Goal: Information Seeking & Learning: Learn about a topic

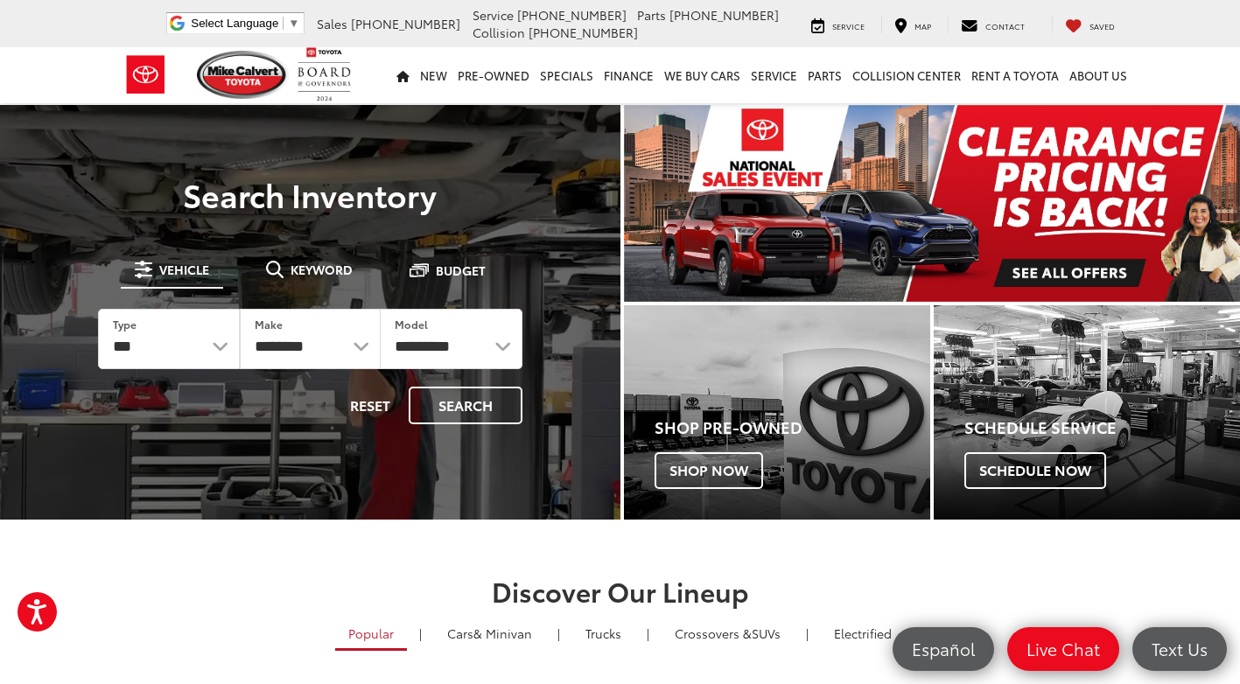
drag, startPoint x: 323, startPoint y: 265, endPoint x: 406, endPoint y: 290, distance: 86.6
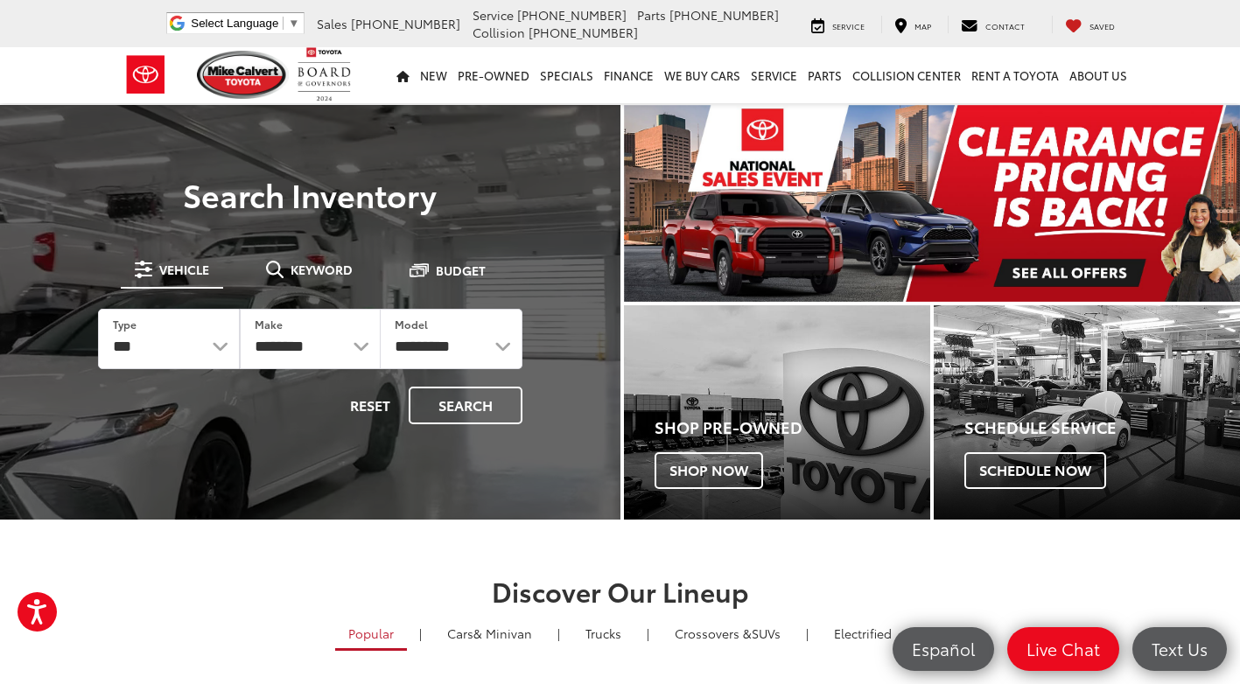
click at [325, 265] on span "Keyword" at bounding box center [321, 269] width 62 height 12
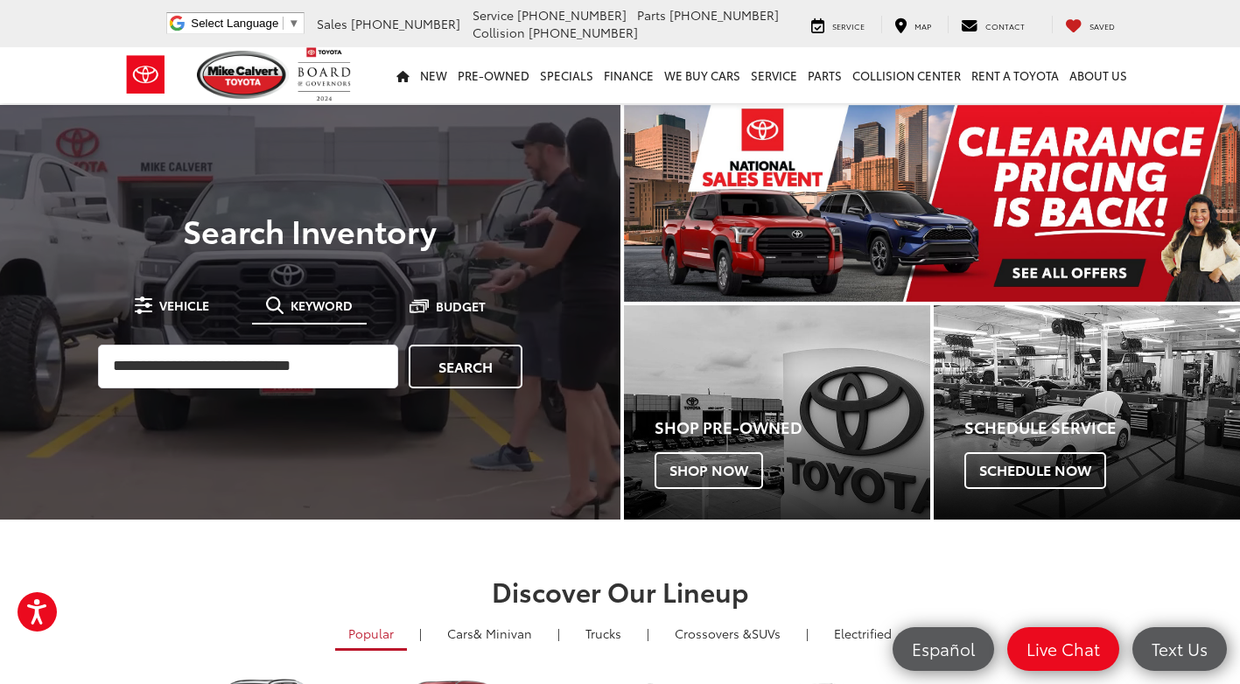
click at [316, 302] on span "Keyword" at bounding box center [321, 305] width 62 height 12
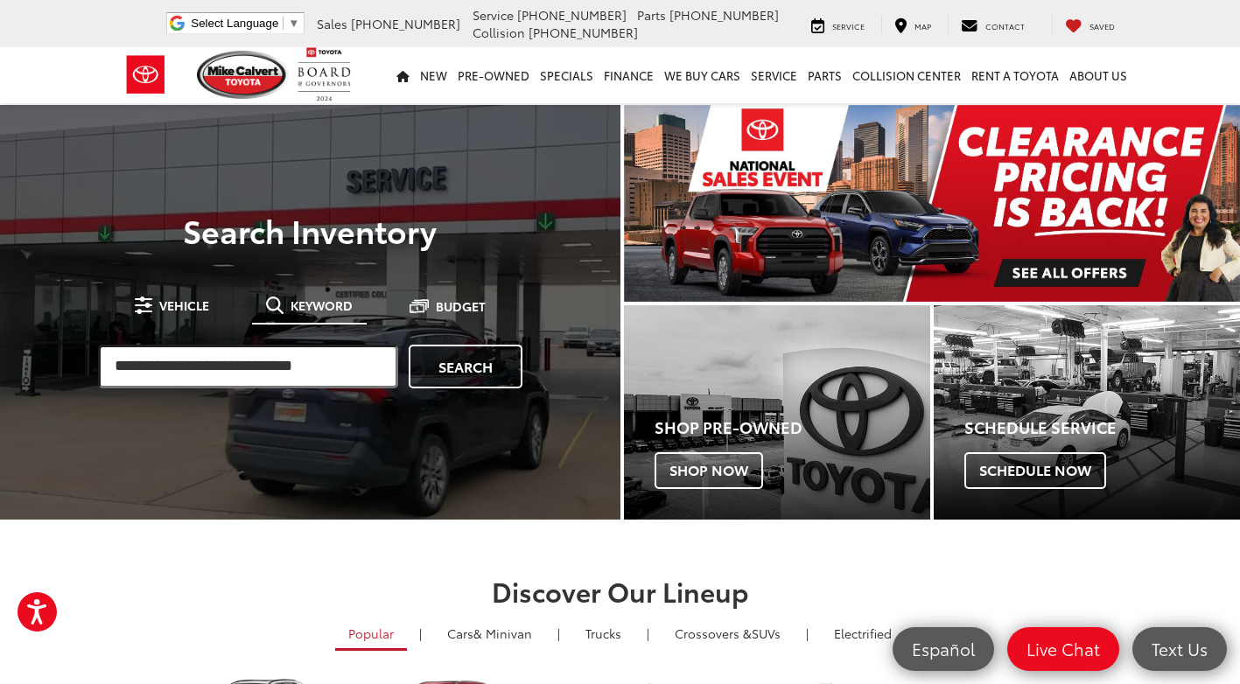
click at [214, 362] on input "search" at bounding box center [248, 367] width 300 height 44
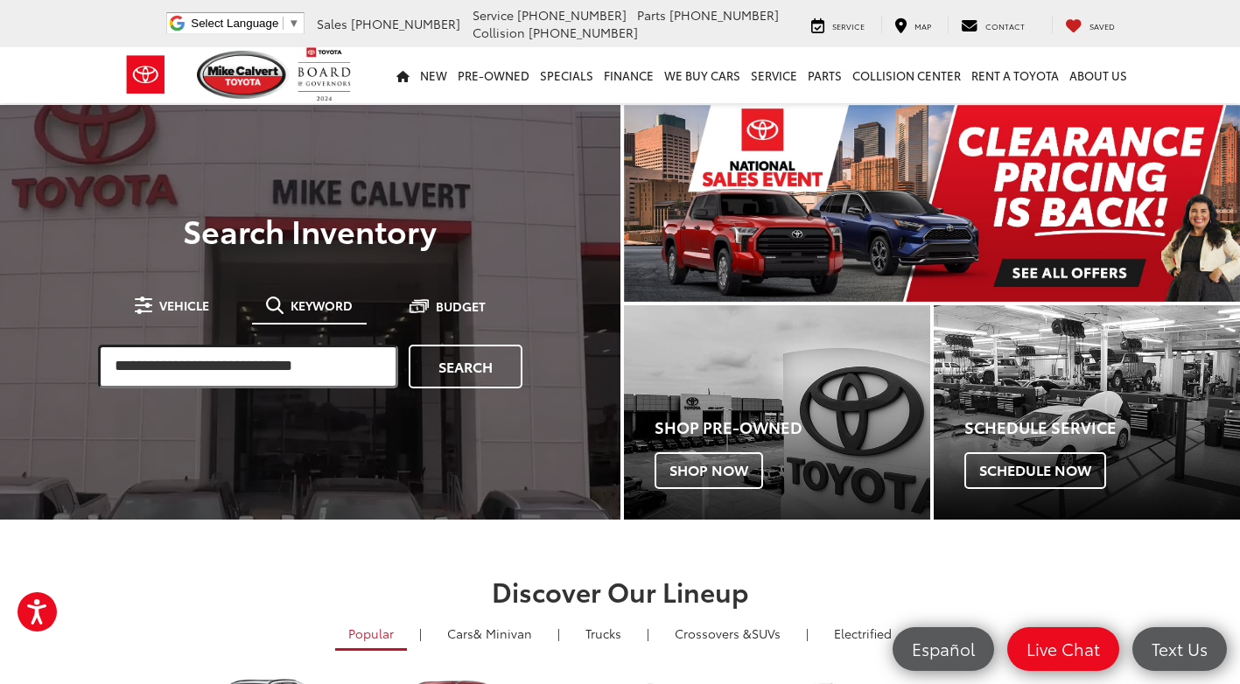
click at [192, 358] on input "search" at bounding box center [248, 367] width 300 height 44
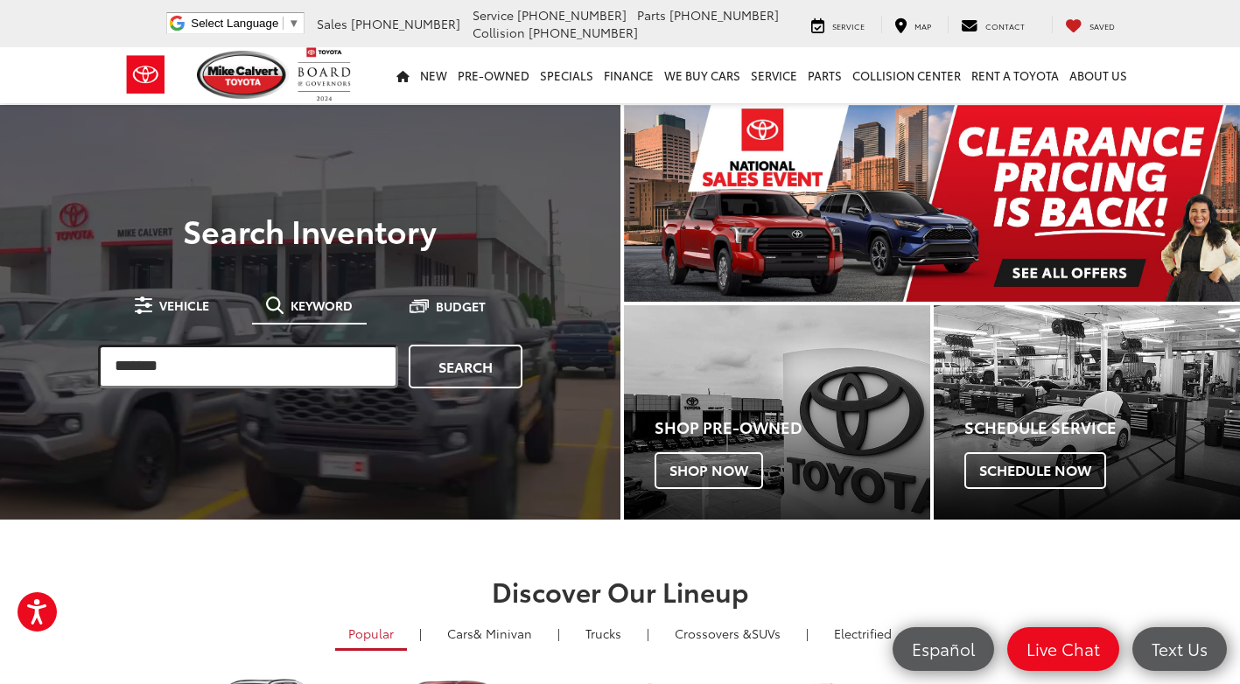
type input "*******"
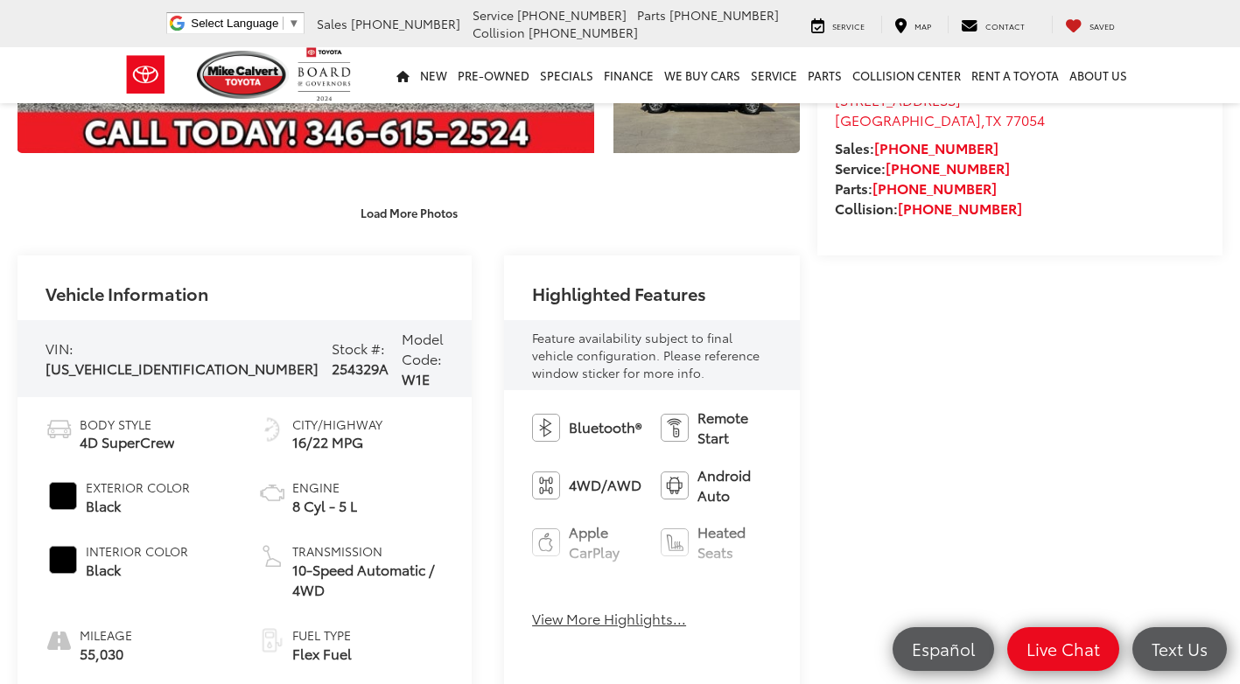
scroll to position [612, 0]
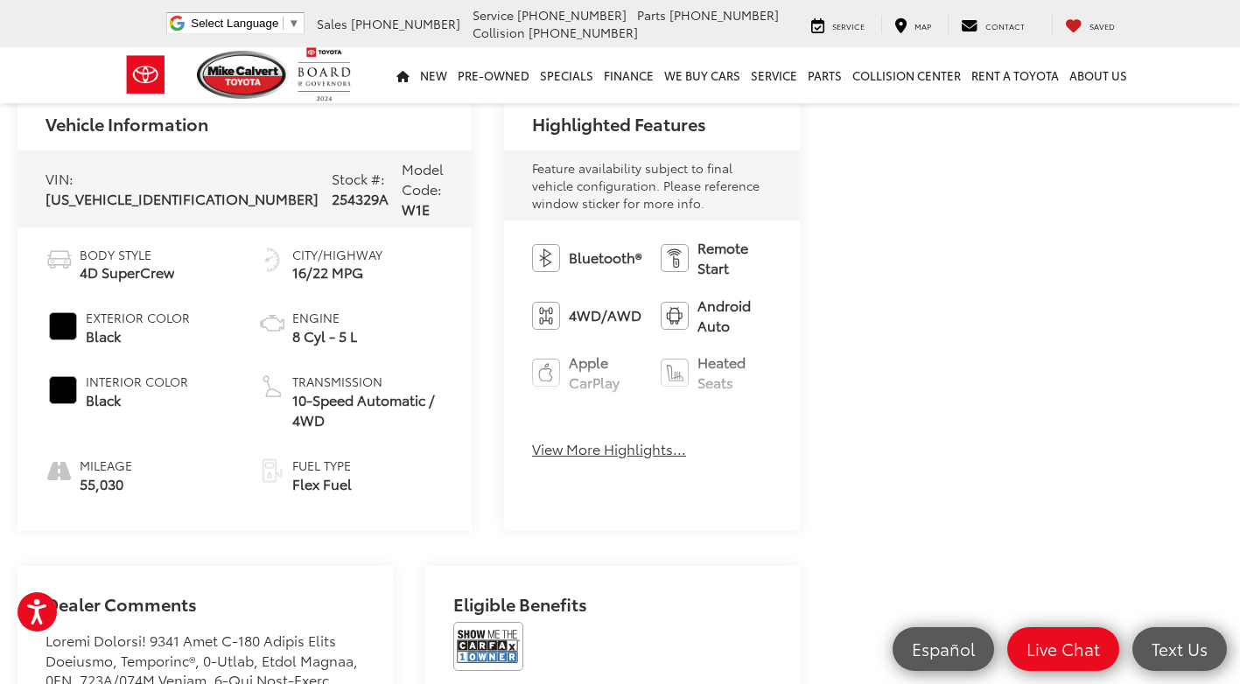
click at [532, 448] on button "View More Highlights..." at bounding box center [609, 449] width 154 height 20
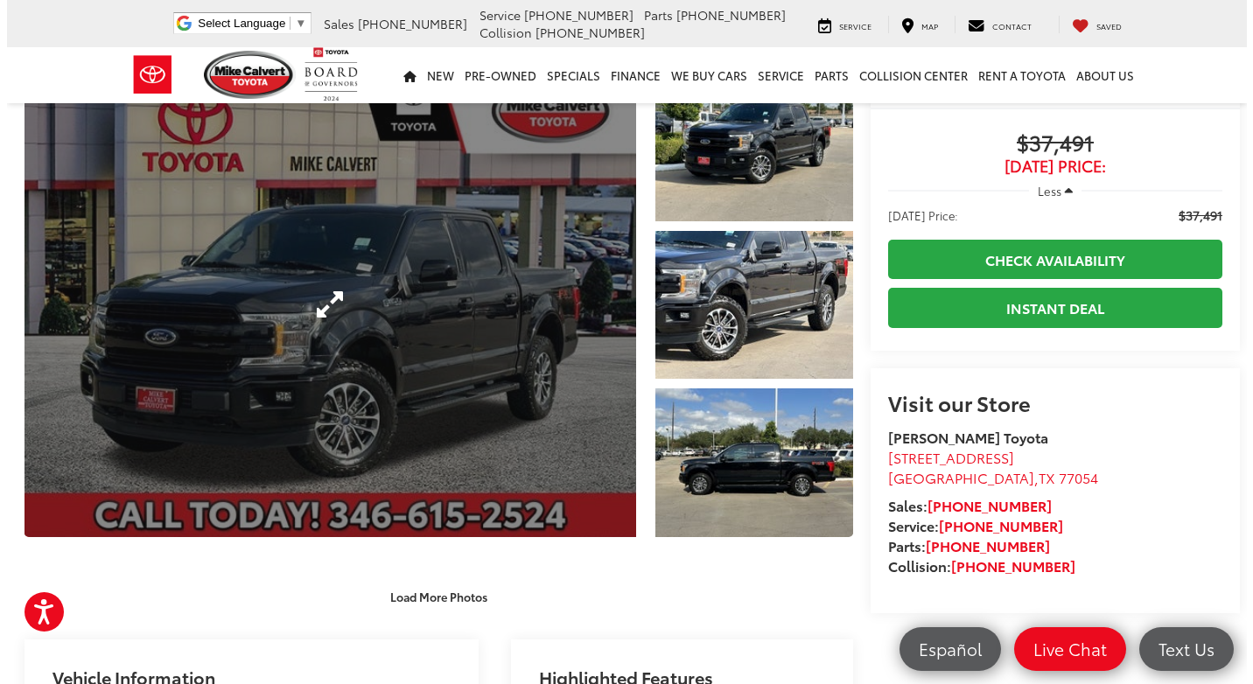
scroll to position [0, 0]
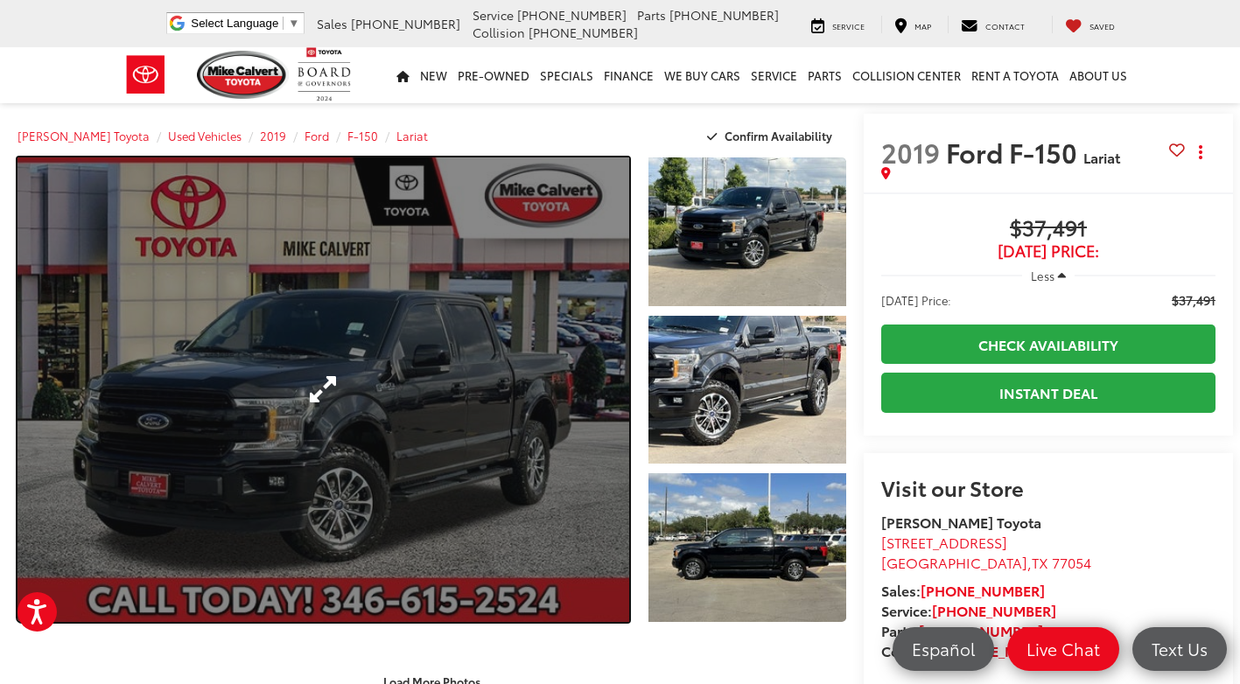
click at [482, 315] on link "Expand Photo 0" at bounding box center [322, 389] width 611 height 465
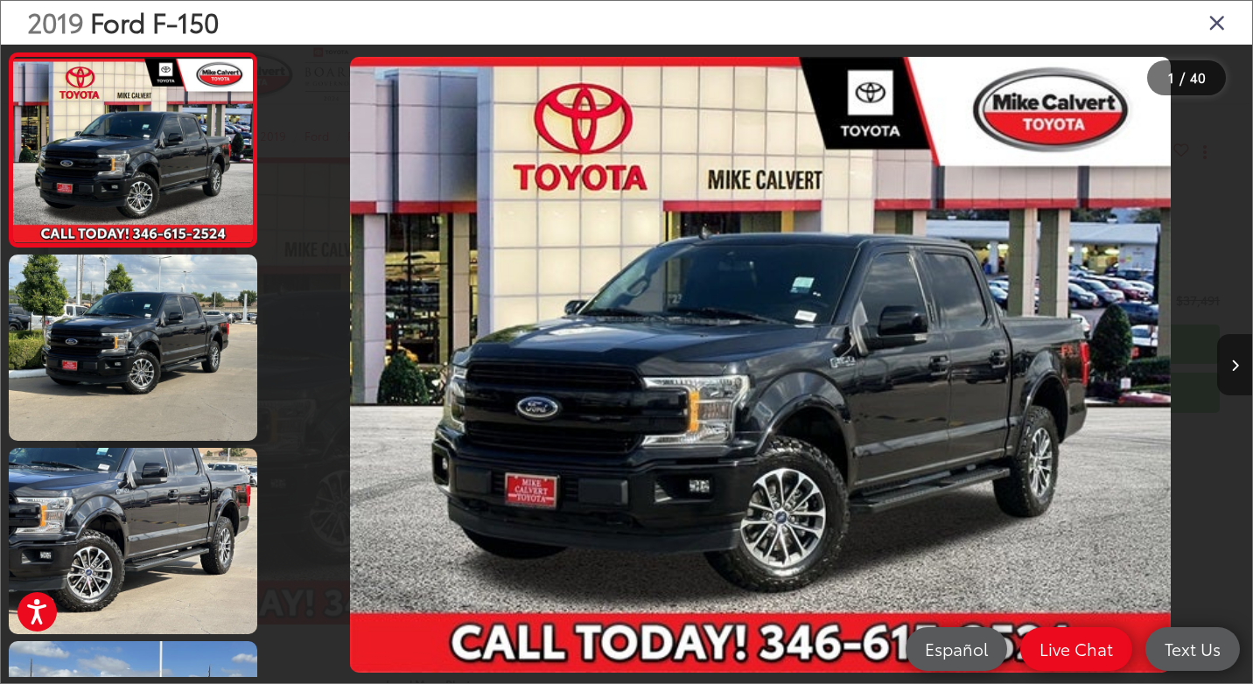
click at [1236, 355] on button "Next image" at bounding box center [1234, 364] width 35 height 61
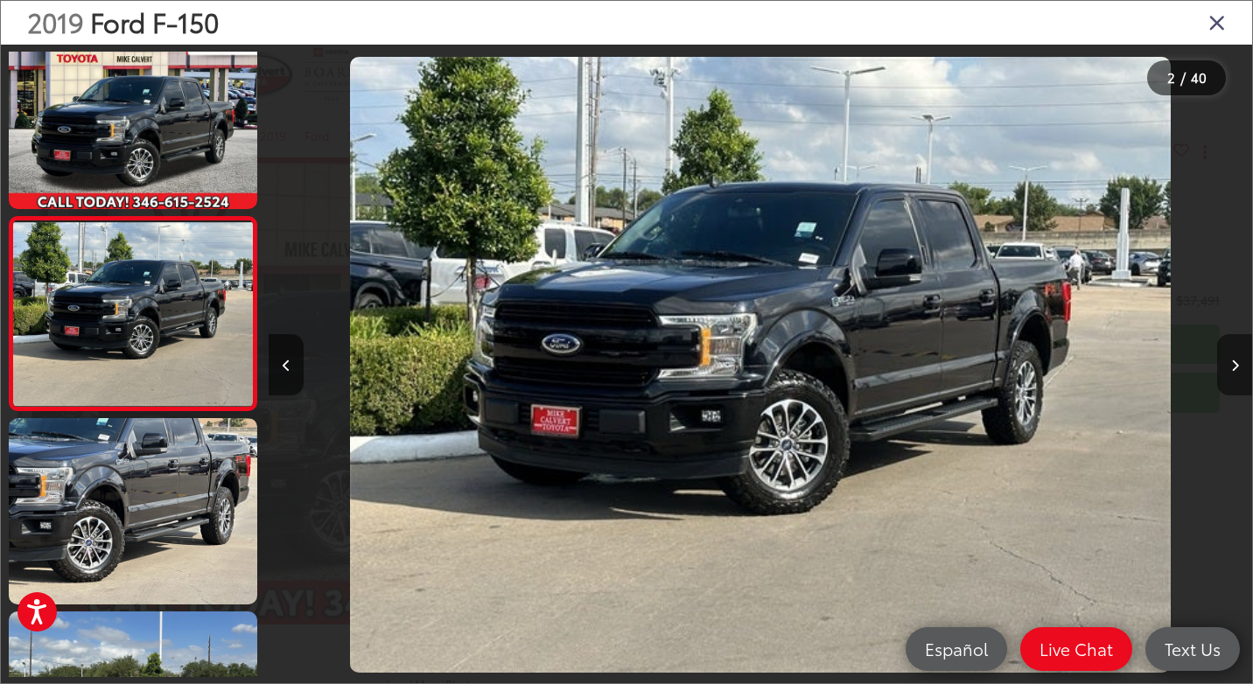
click at [1236, 355] on button "Next image" at bounding box center [1234, 364] width 35 height 61
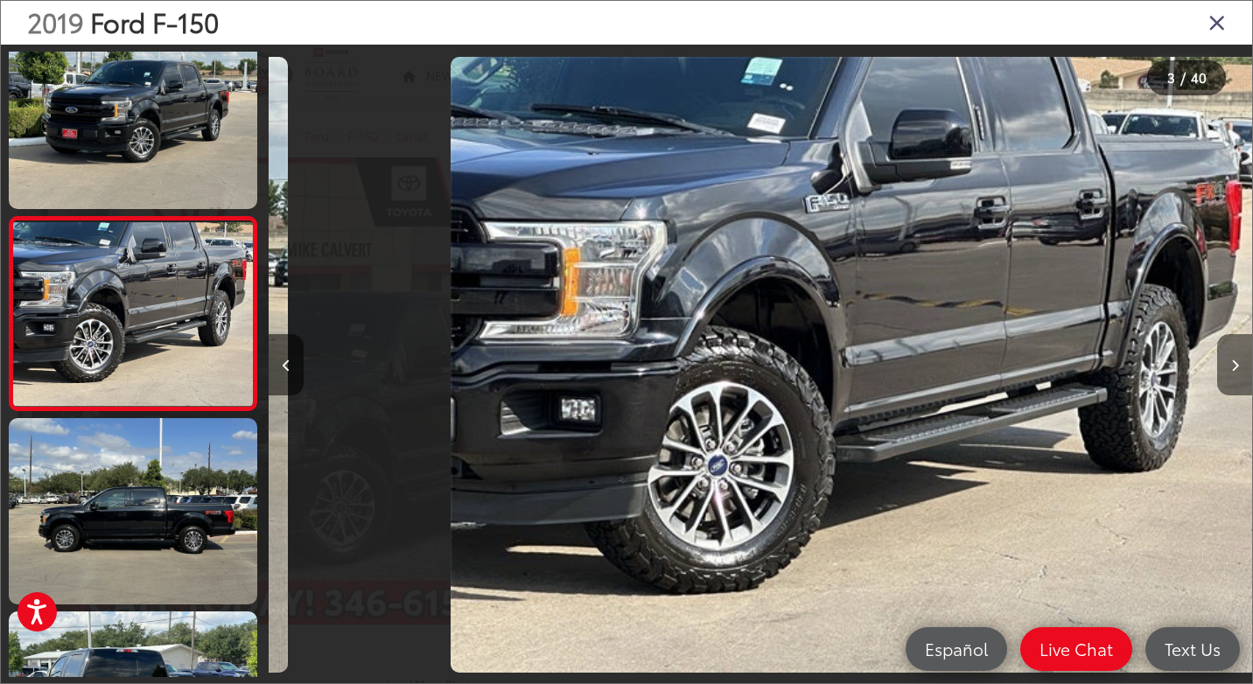
scroll to position [0, 1967]
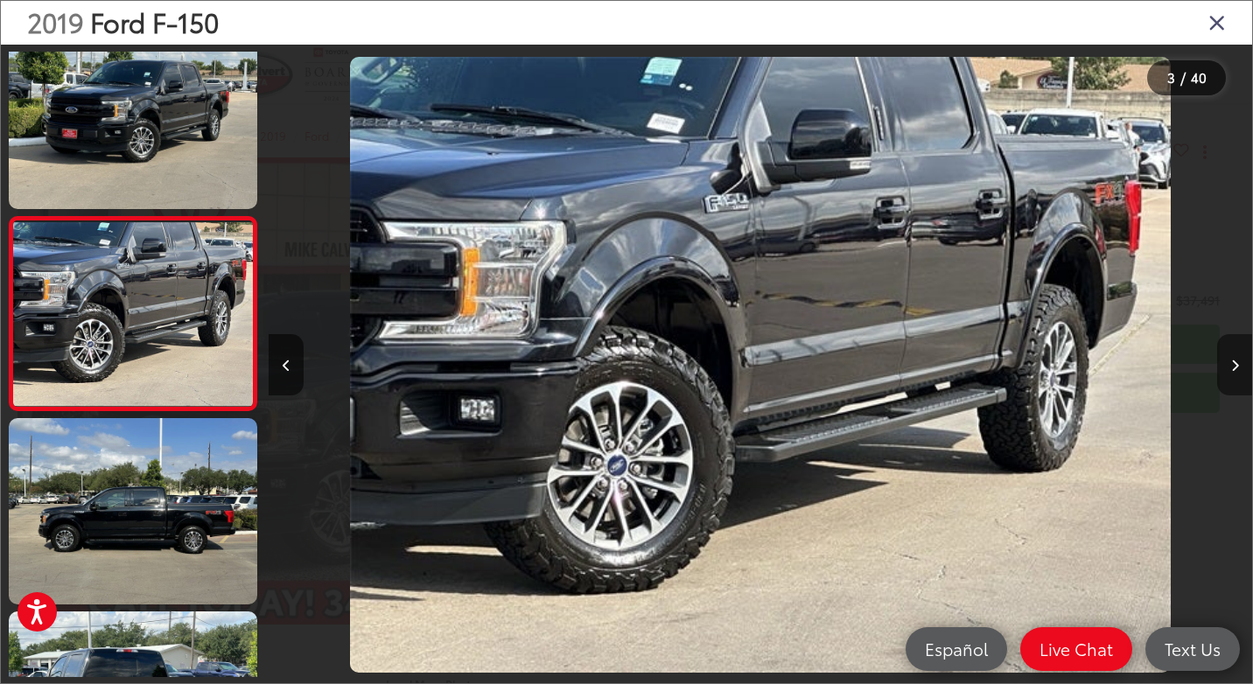
click at [1236, 355] on button "Next image" at bounding box center [1234, 364] width 35 height 61
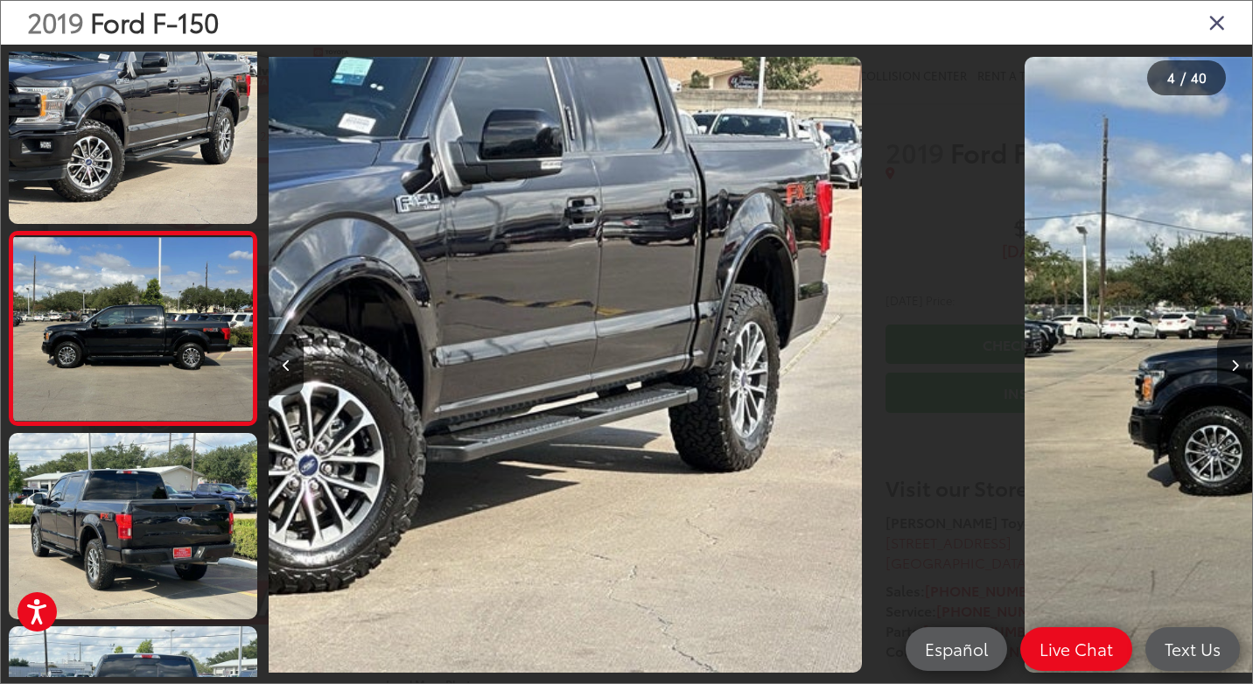
scroll to position [416, 0]
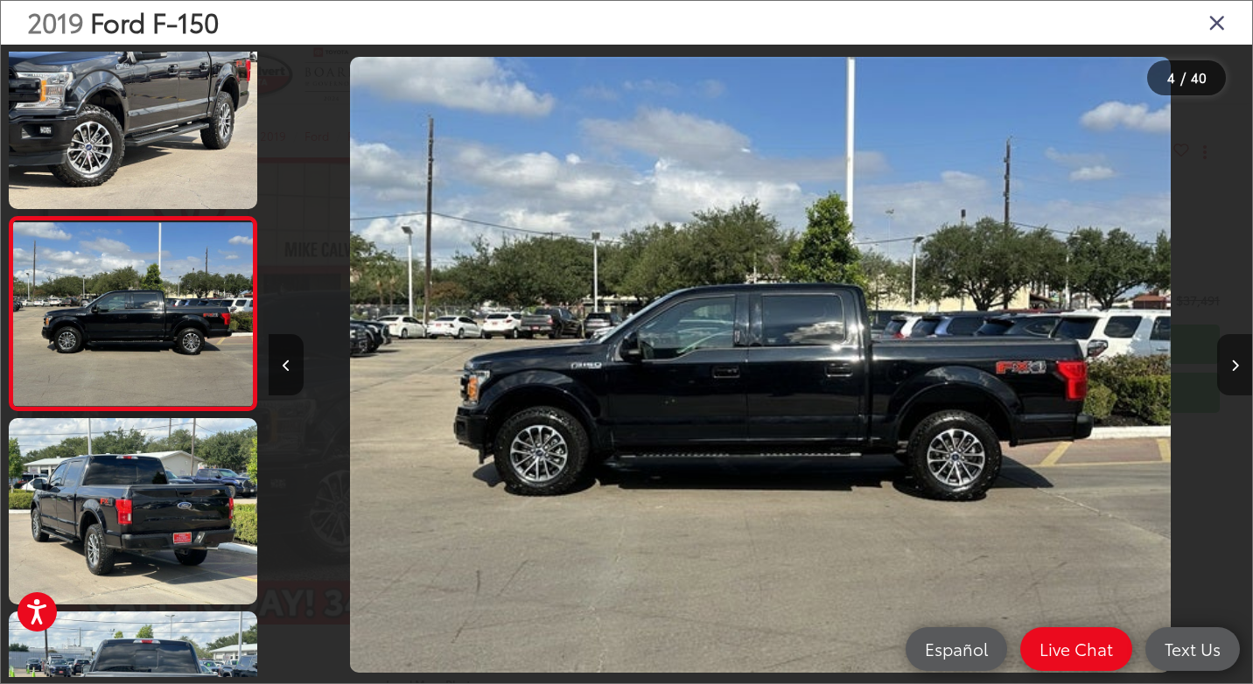
click at [1236, 355] on button "Next image" at bounding box center [1234, 364] width 35 height 61
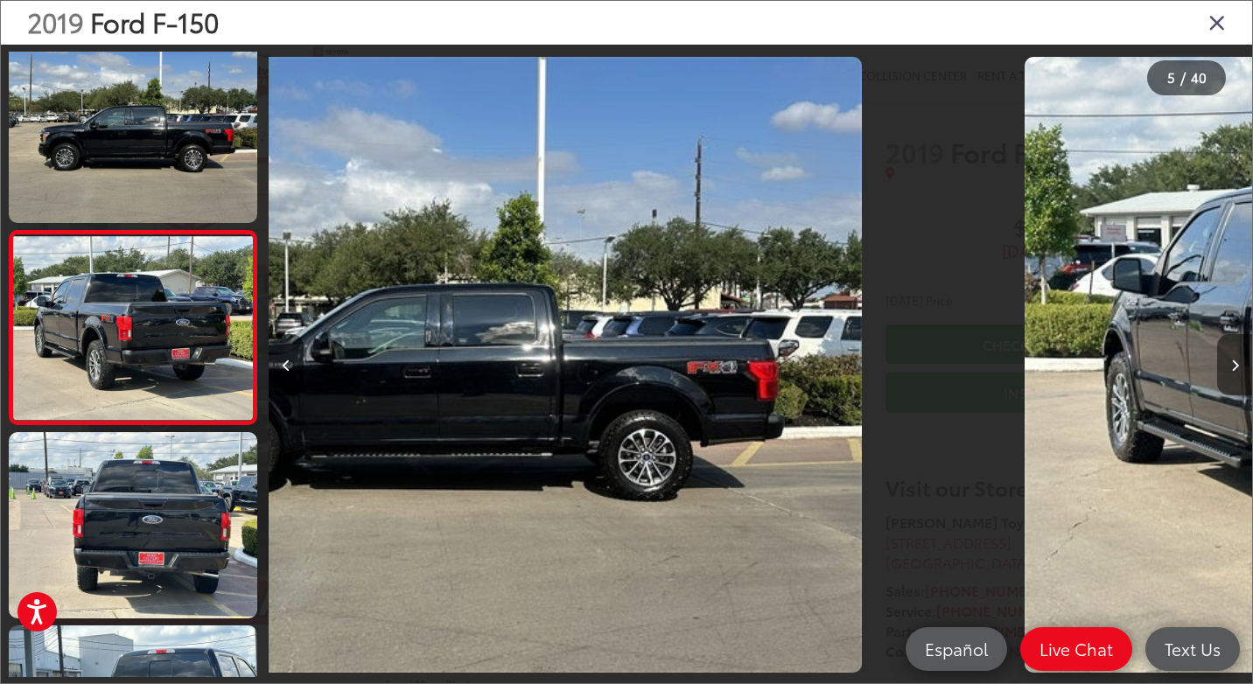
scroll to position [610, 0]
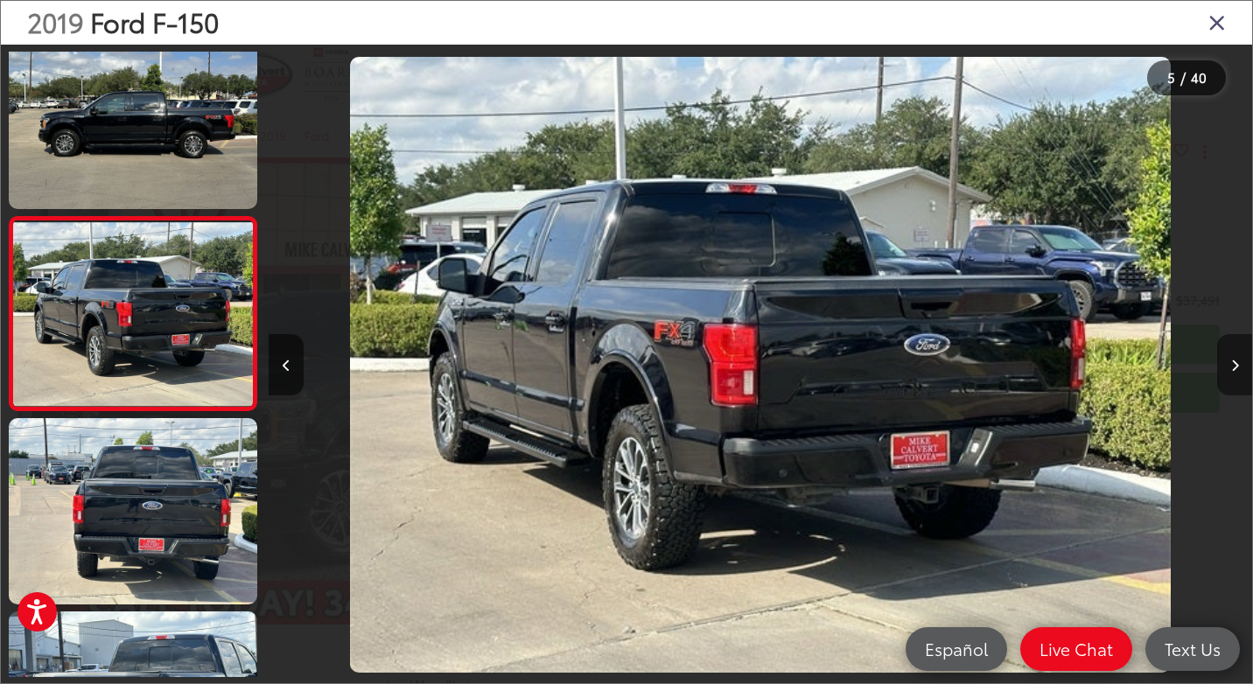
click at [1236, 355] on button "Next image" at bounding box center [1234, 364] width 35 height 61
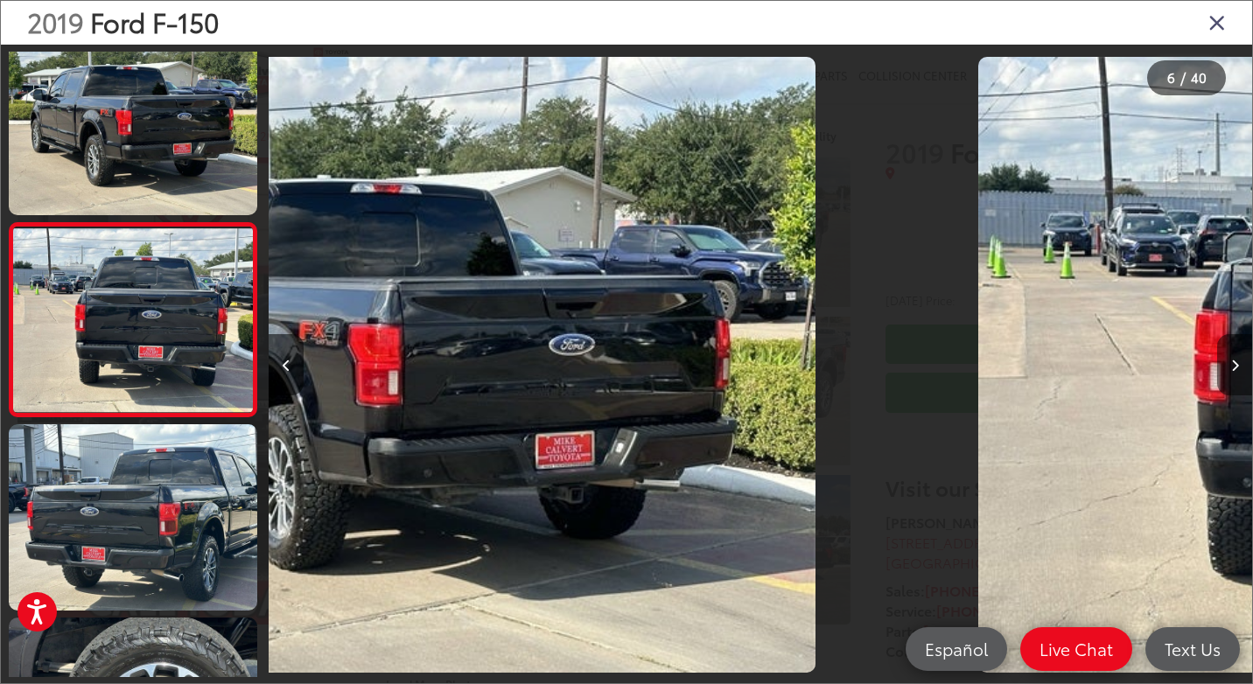
scroll to position [803, 0]
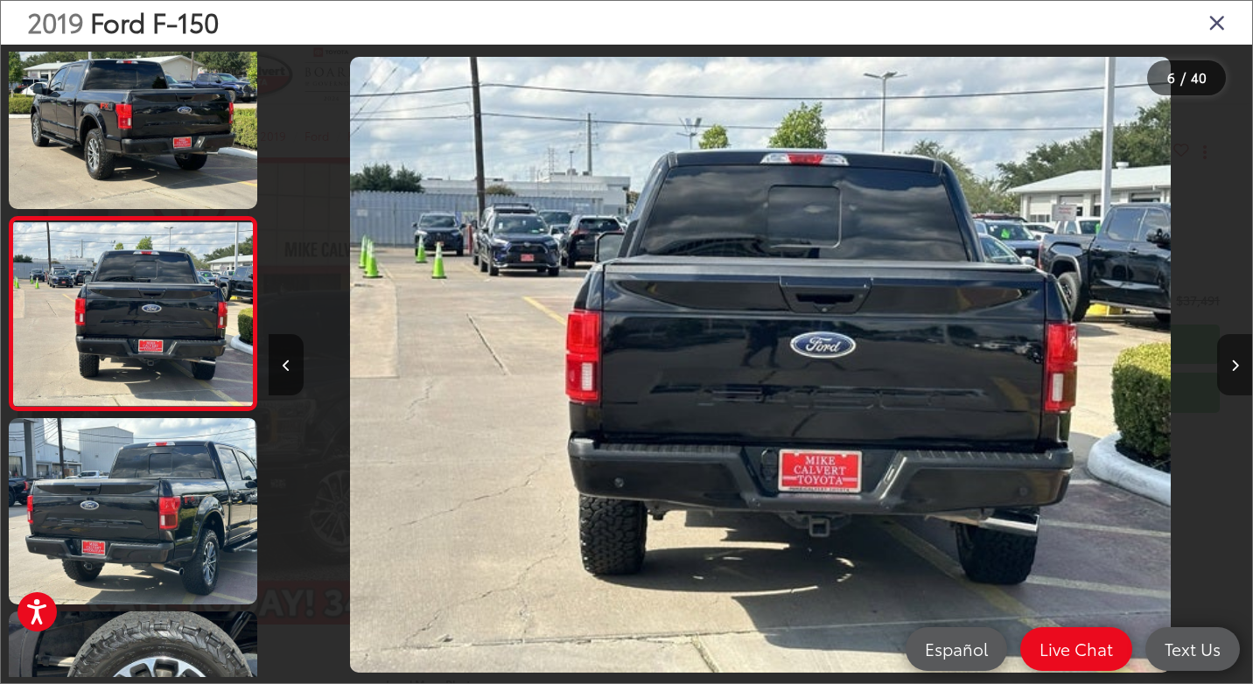
click at [1236, 355] on button "Next image" at bounding box center [1234, 364] width 35 height 61
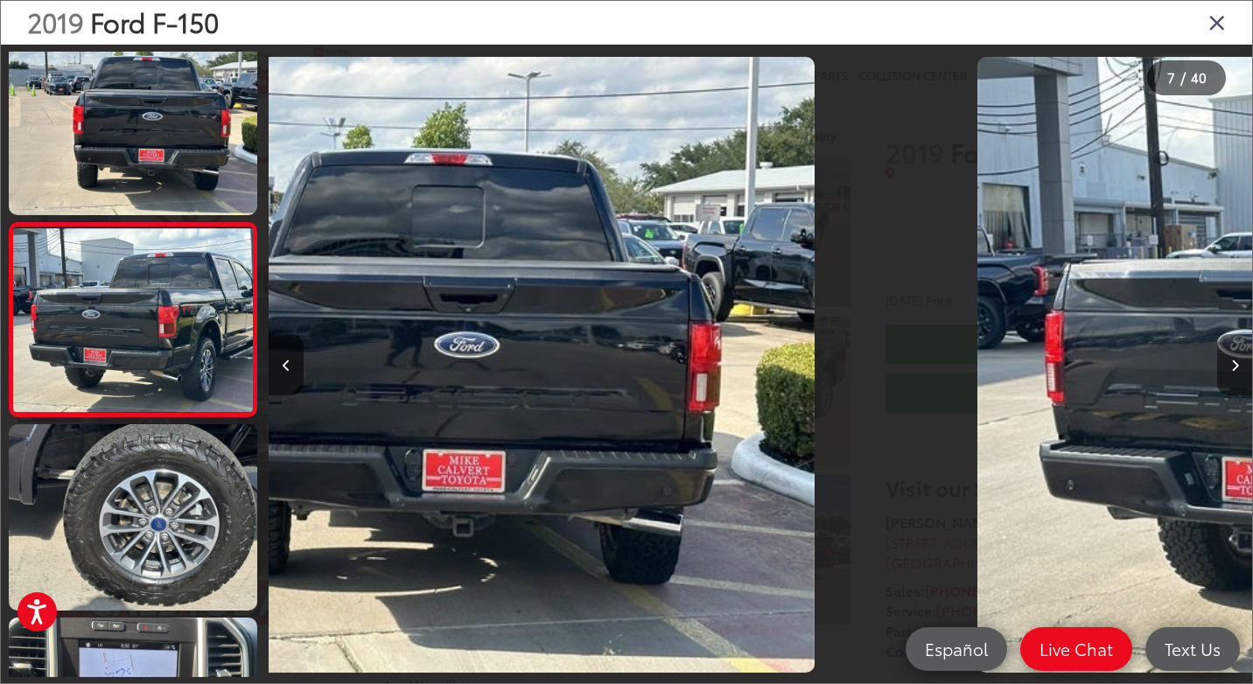
scroll to position [996, 0]
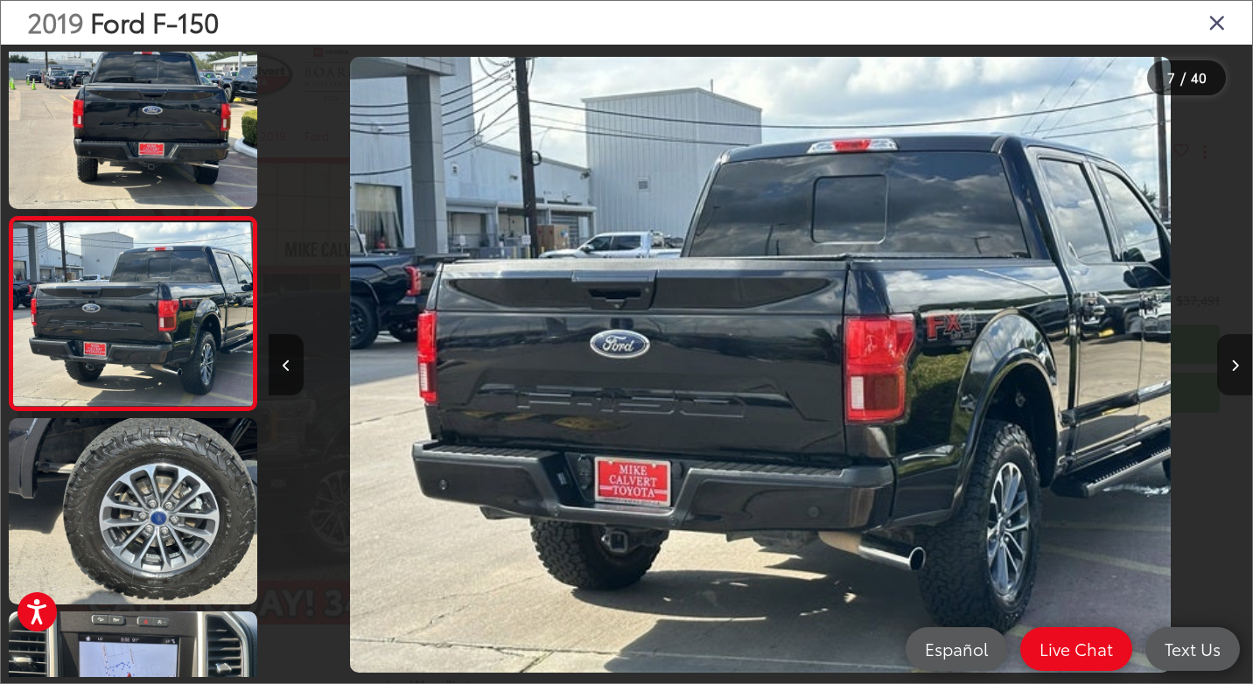
click at [1236, 355] on button "Next image" at bounding box center [1234, 364] width 35 height 61
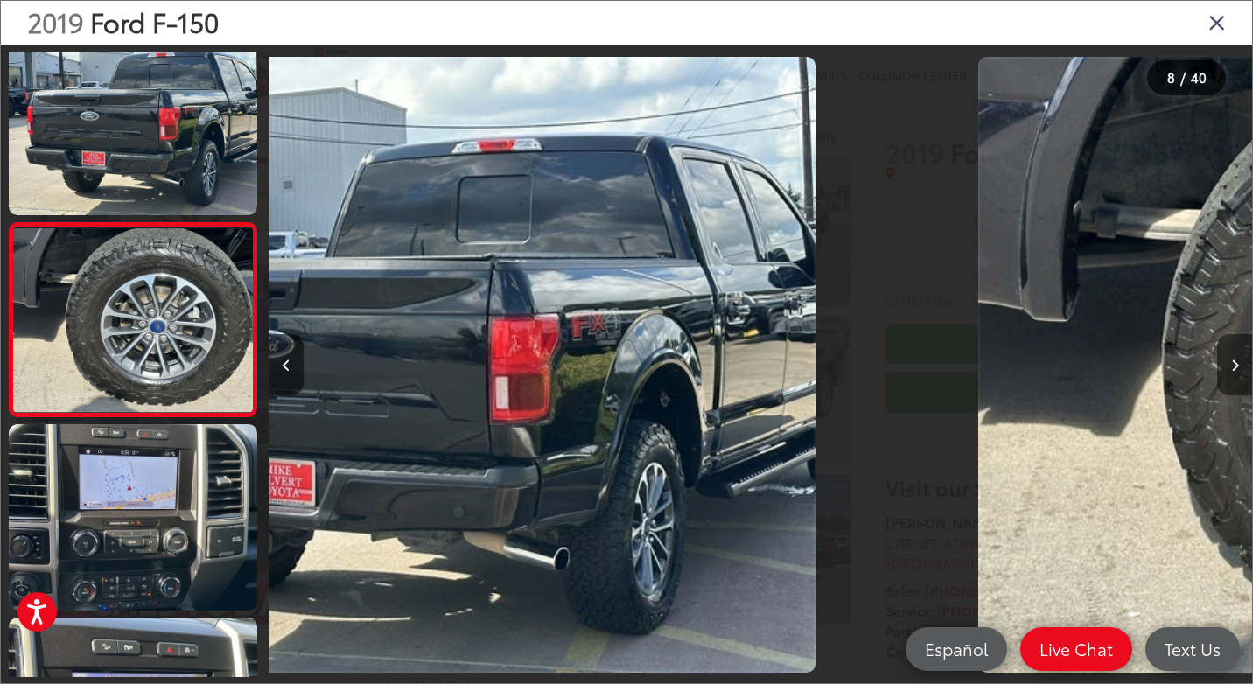
scroll to position [1190, 0]
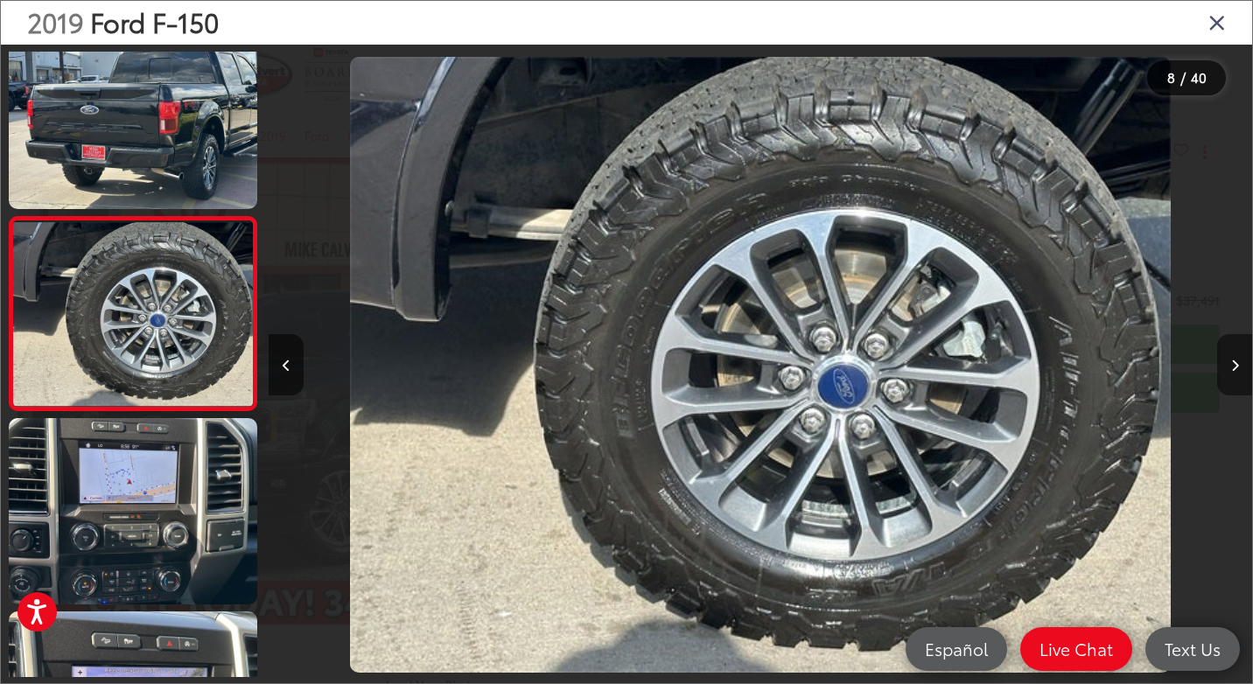
click at [1236, 355] on button "Next image" at bounding box center [1234, 364] width 35 height 61
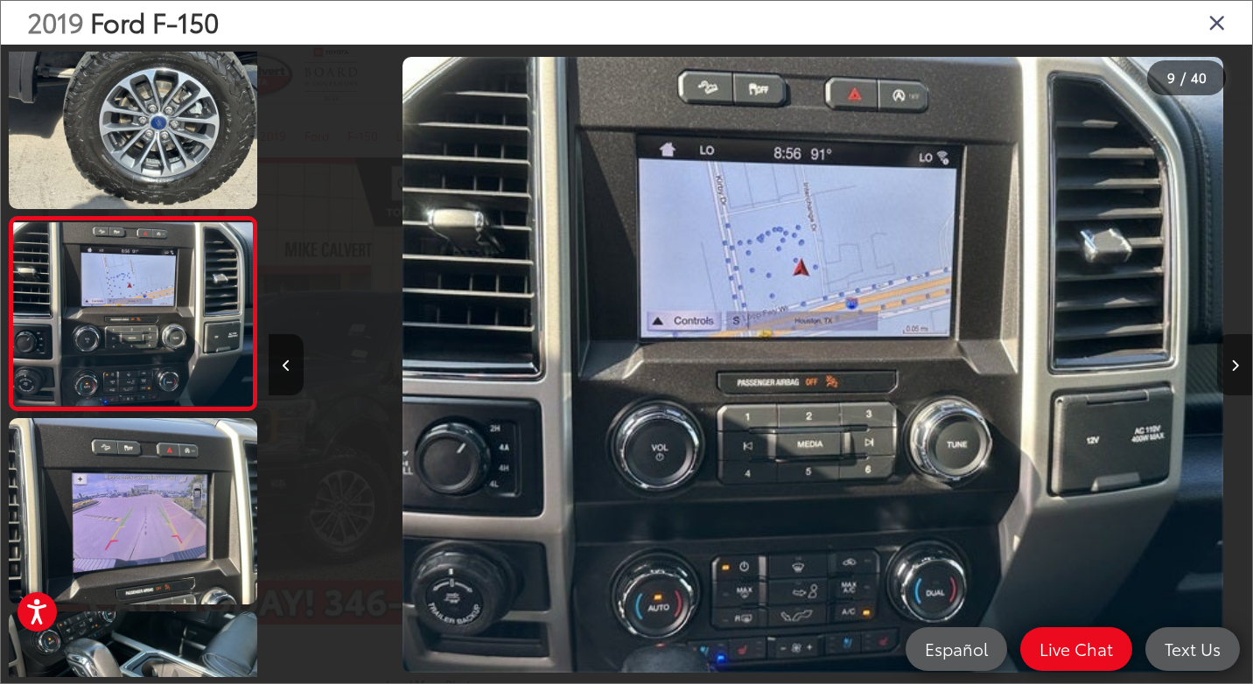
scroll to position [0, 7866]
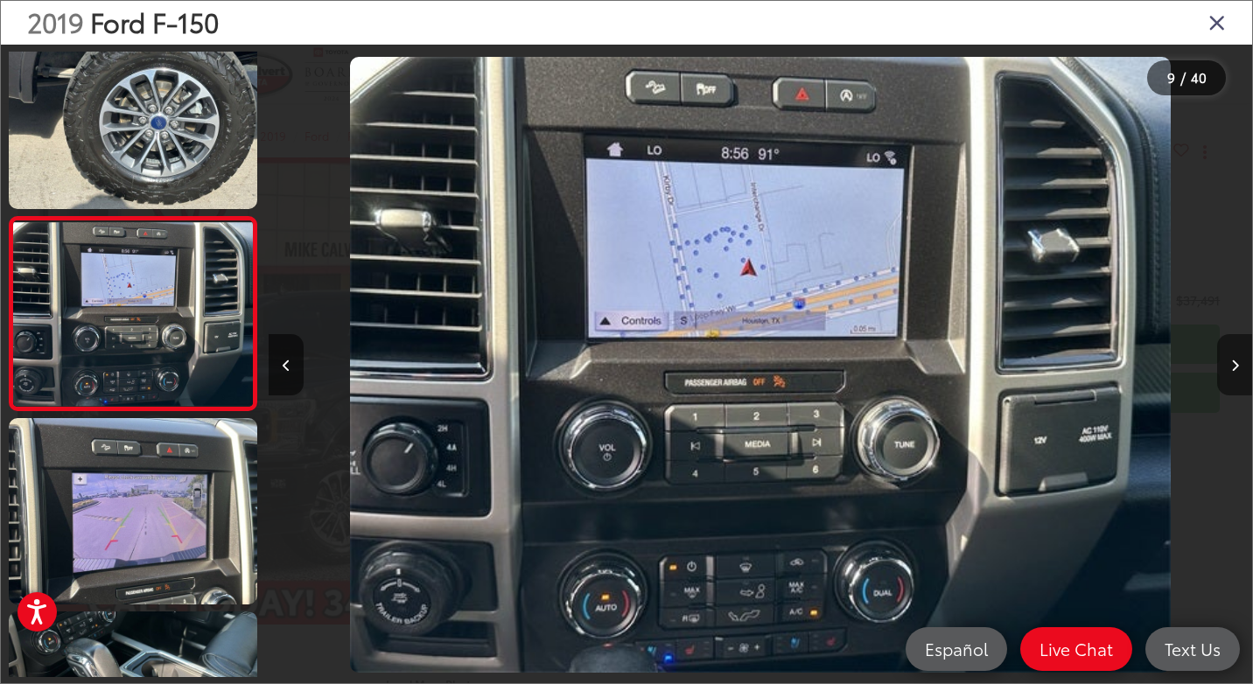
click at [1236, 355] on button "Next image" at bounding box center [1234, 364] width 35 height 61
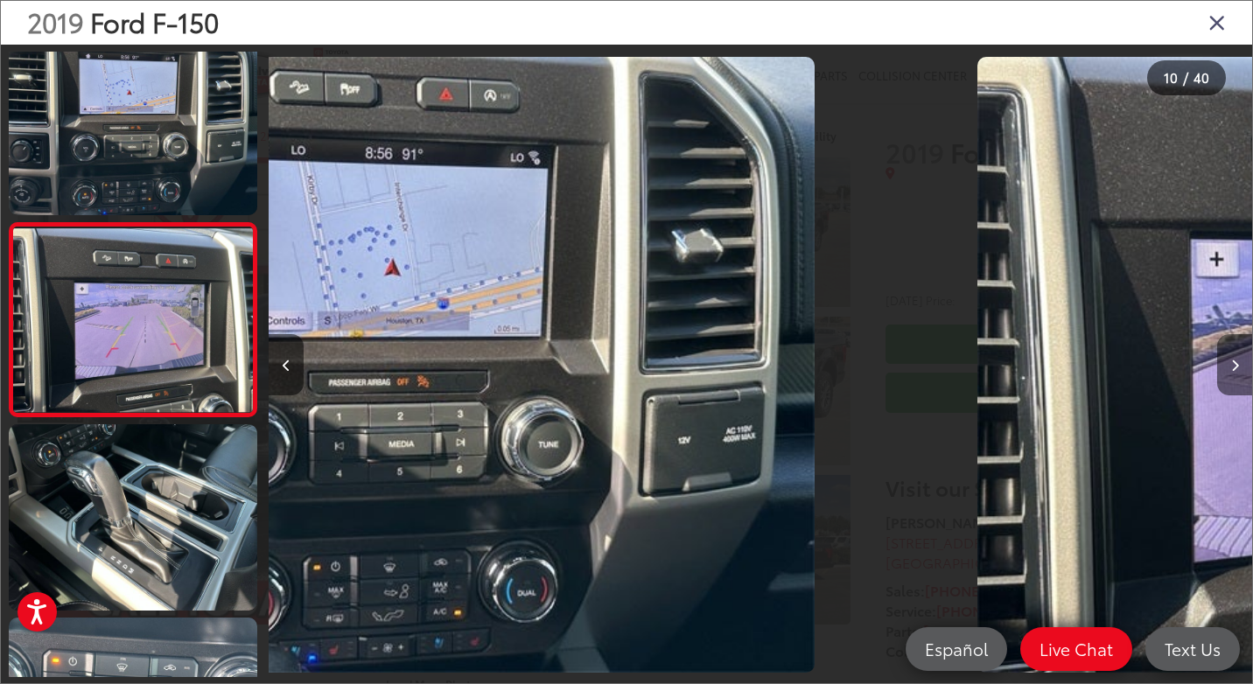
scroll to position [1576, 0]
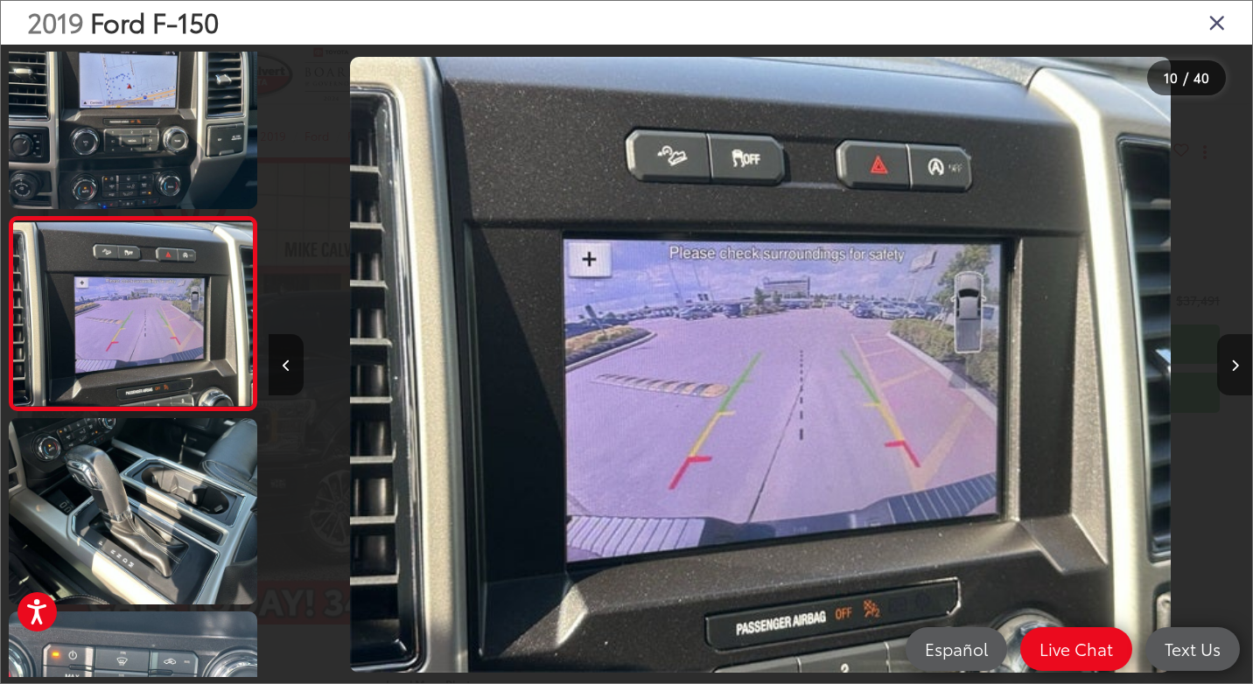
click at [1236, 355] on button "Next image" at bounding box center [1234, 364] width 35 height 61
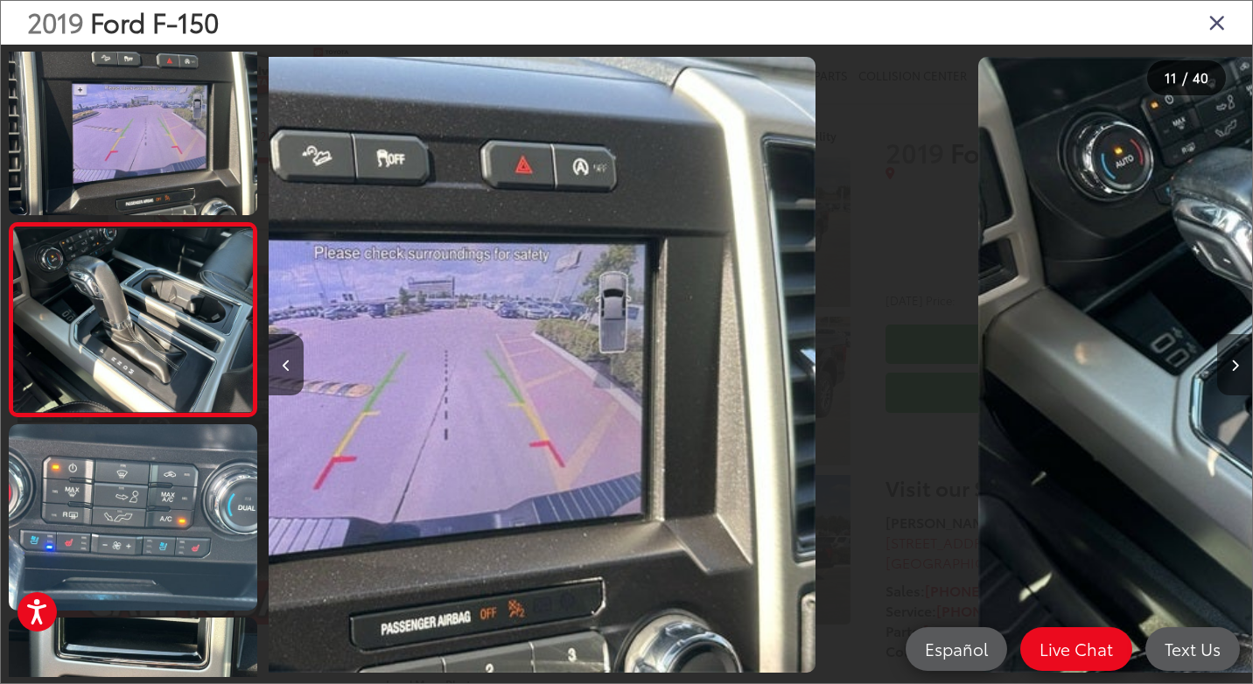
scroll to position [1770, 0]
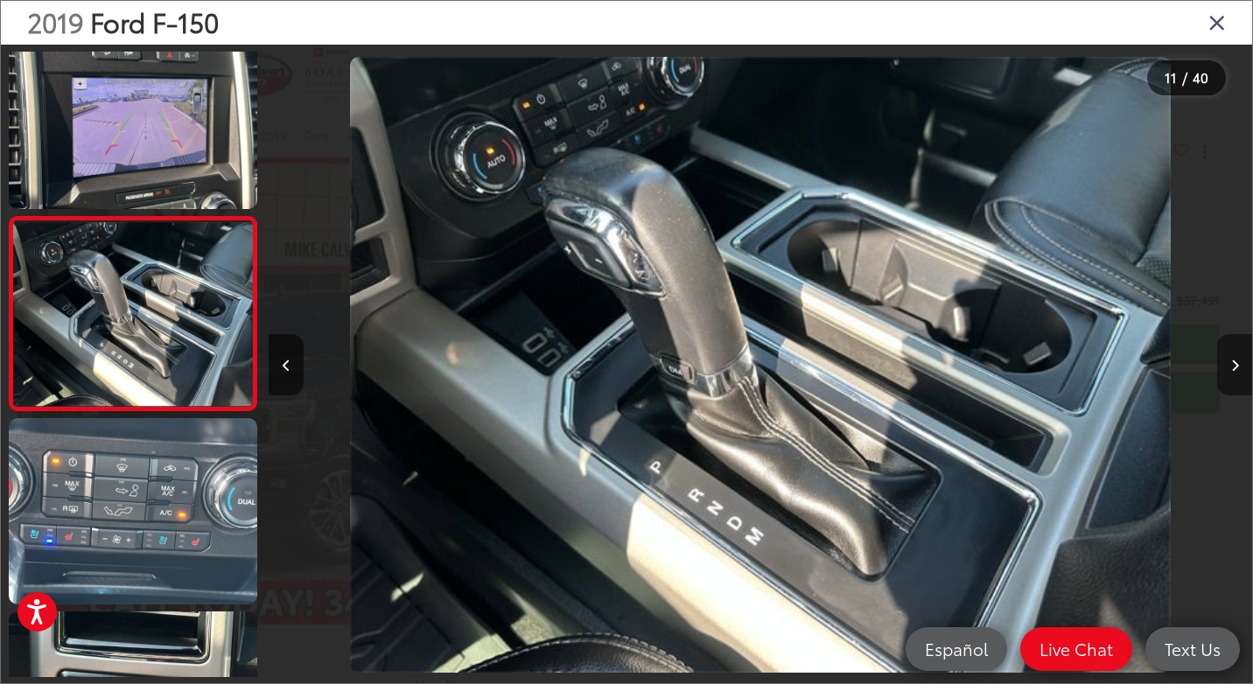
click at [1236, 355] on button "Next image" at bounding box center [1234, 364] width 35 height 61
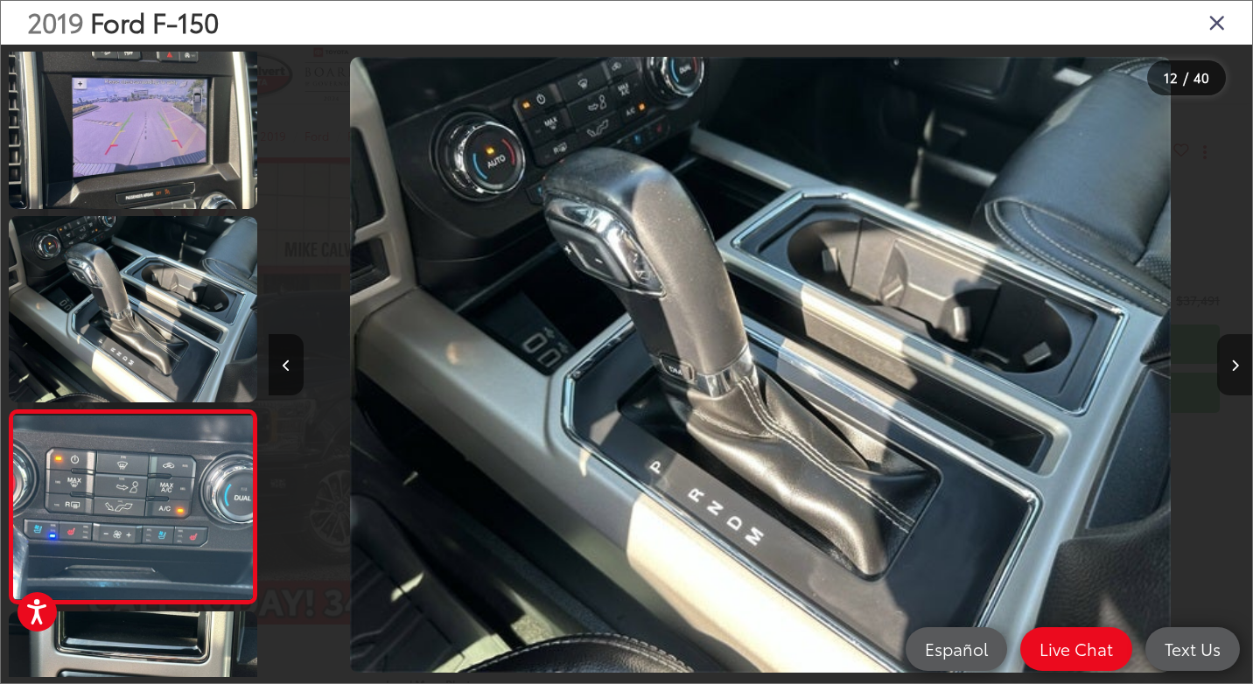
scroll to position [0, 0]
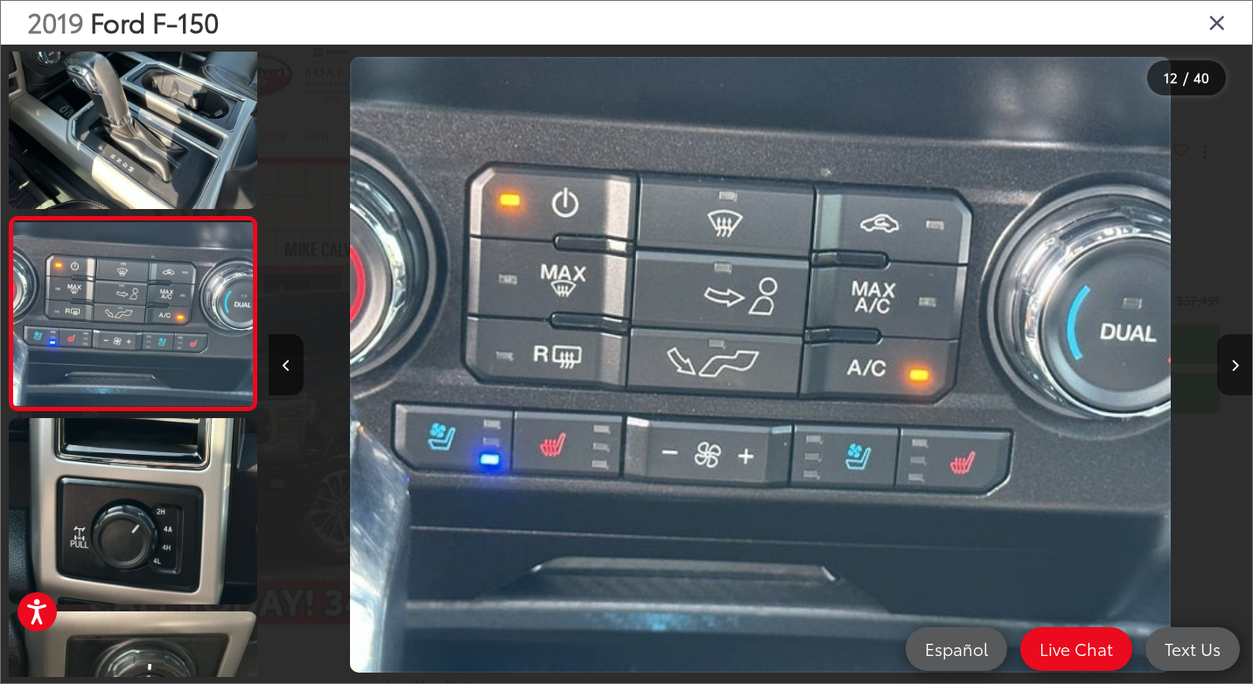
click at [1232, 363] on icon "Next image" at bounding box center [1235, 366] width 8 height 12
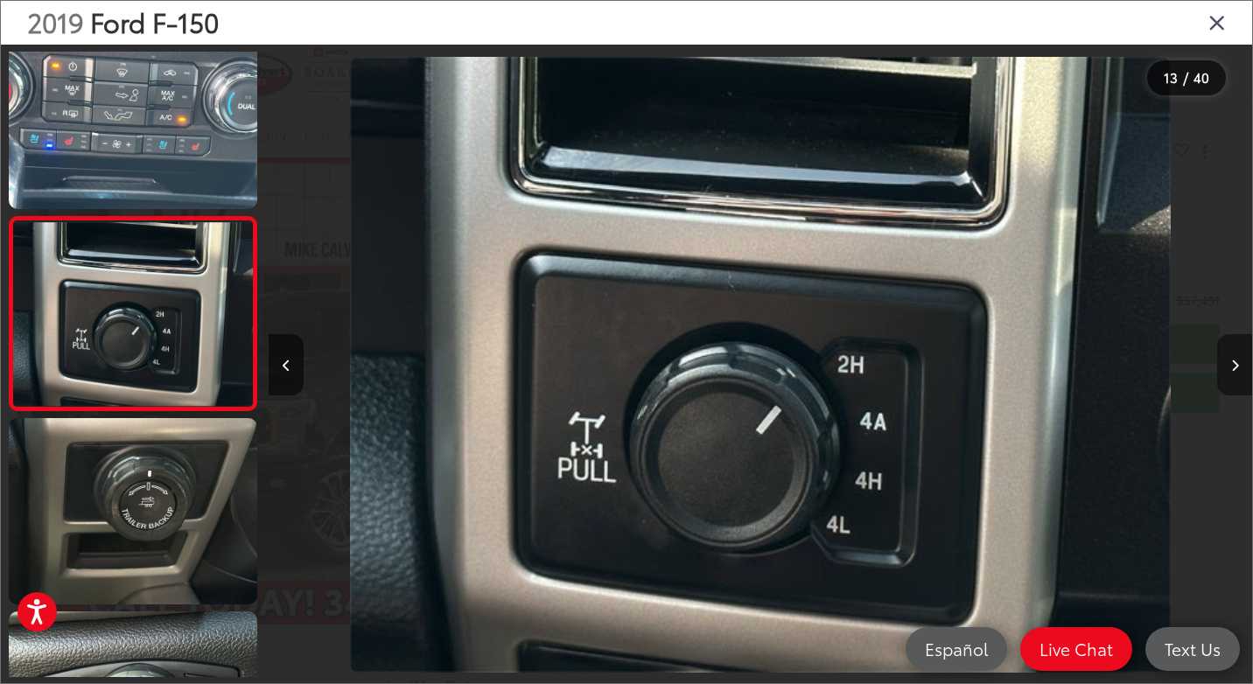
click at [1232, 363] on icon "Next image" at bounding box center [1235, 366] width 8 height 12
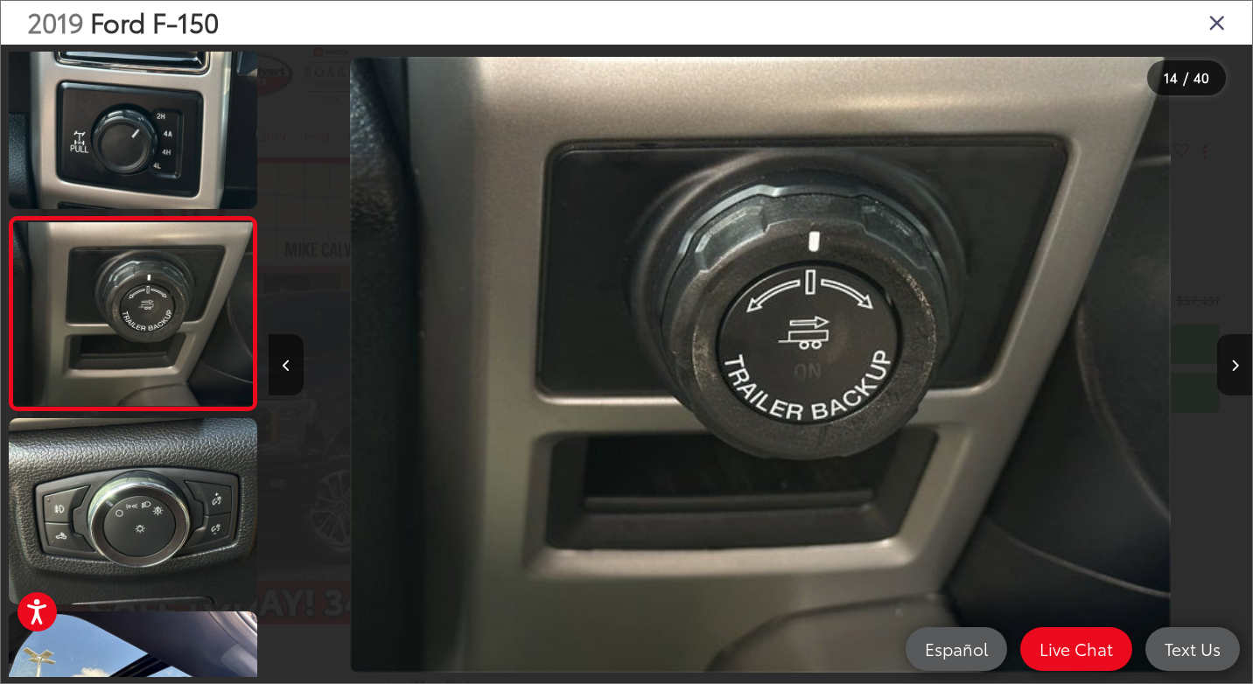
click at [1219, 20] on icon "Close gallery" at bounding box center [1216, 21] width 17 height 23
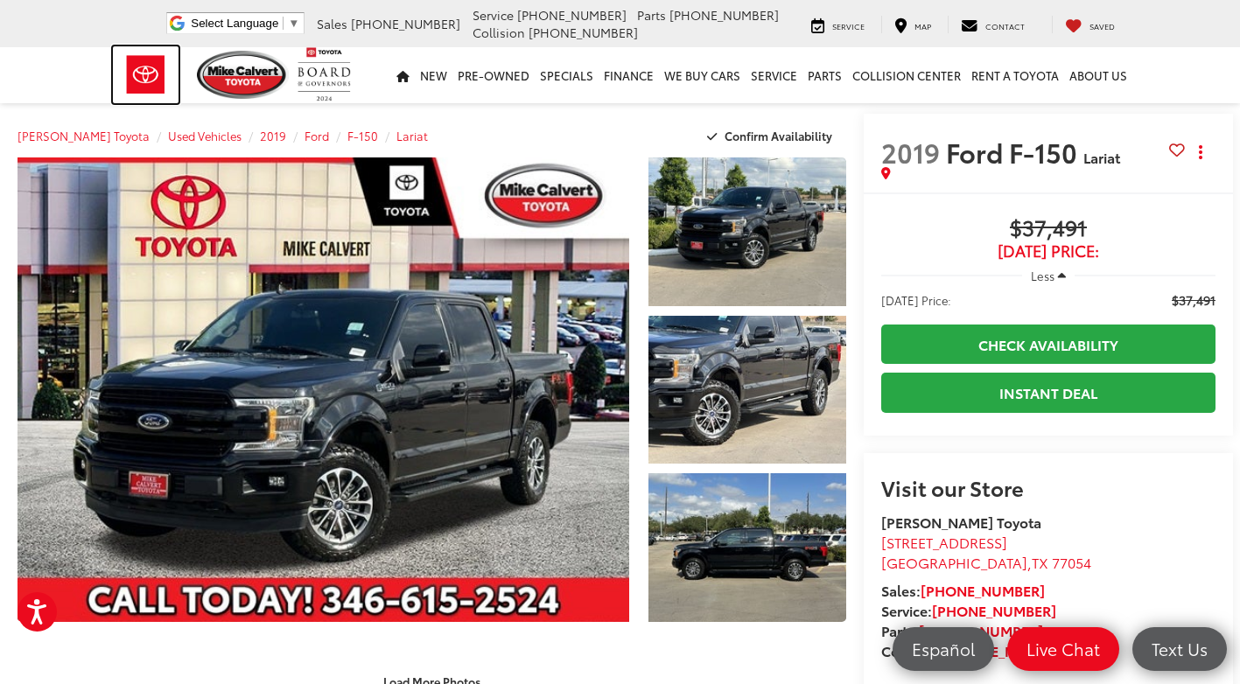
click at [146, 76] on img at bounding box center [146, 74] width 66 height 57
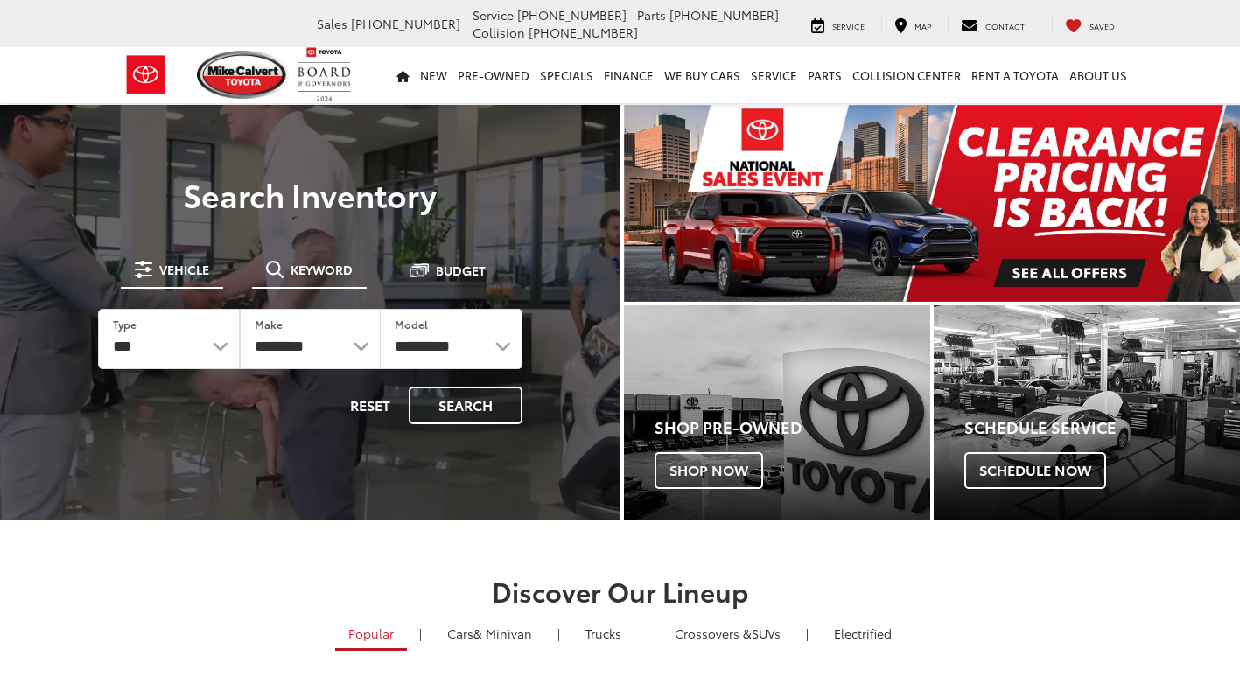
click at [322, 272] on span "Keyword" at bounding box center [321, 269] width 62 height 12
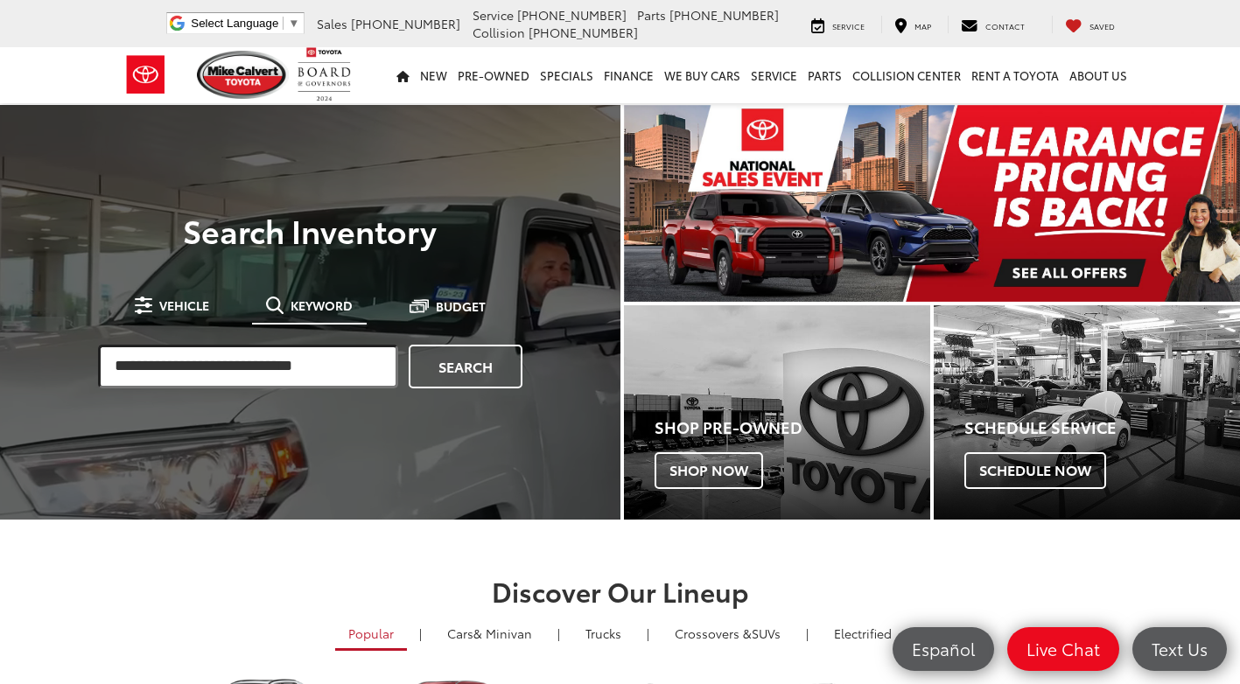
click at [258, 367] on input "search" at bounding box center [248, 367] width 300 height 44
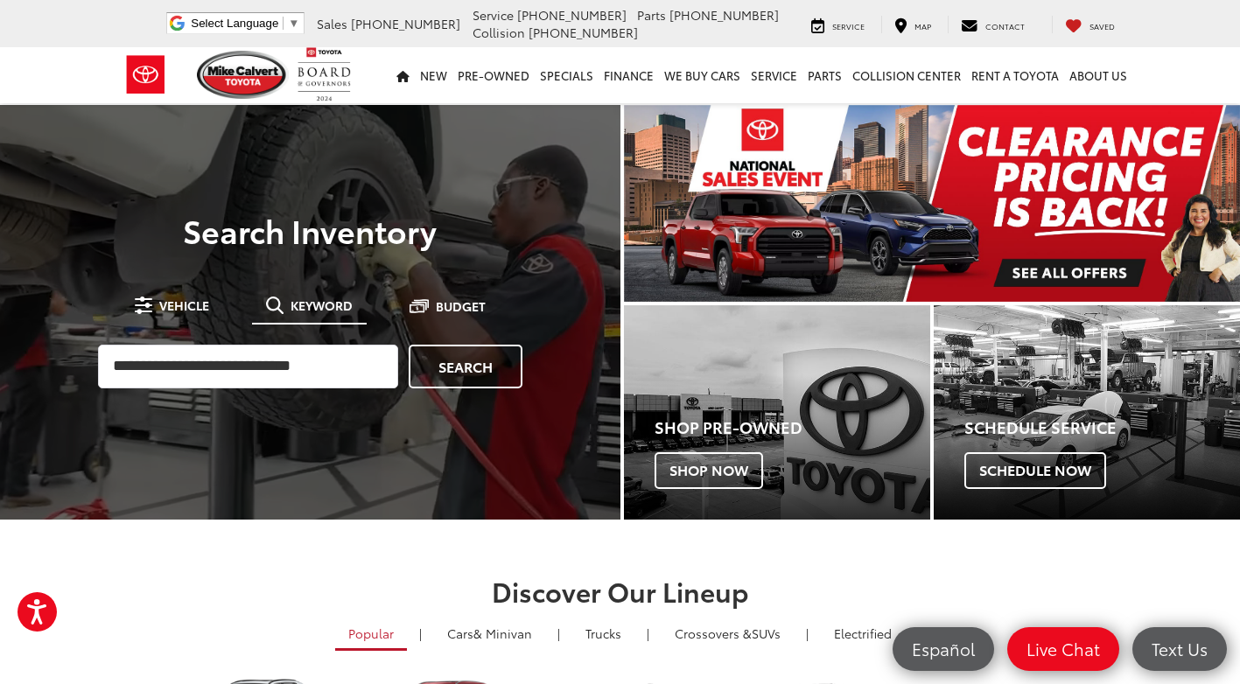
click at [69, 34] on div "Mike Calvert Toyota Select Language ​ ▼ Sales 713-597-5313 Service 346-577-8734…" at bounding box center [620, 23] width 1240 height 47
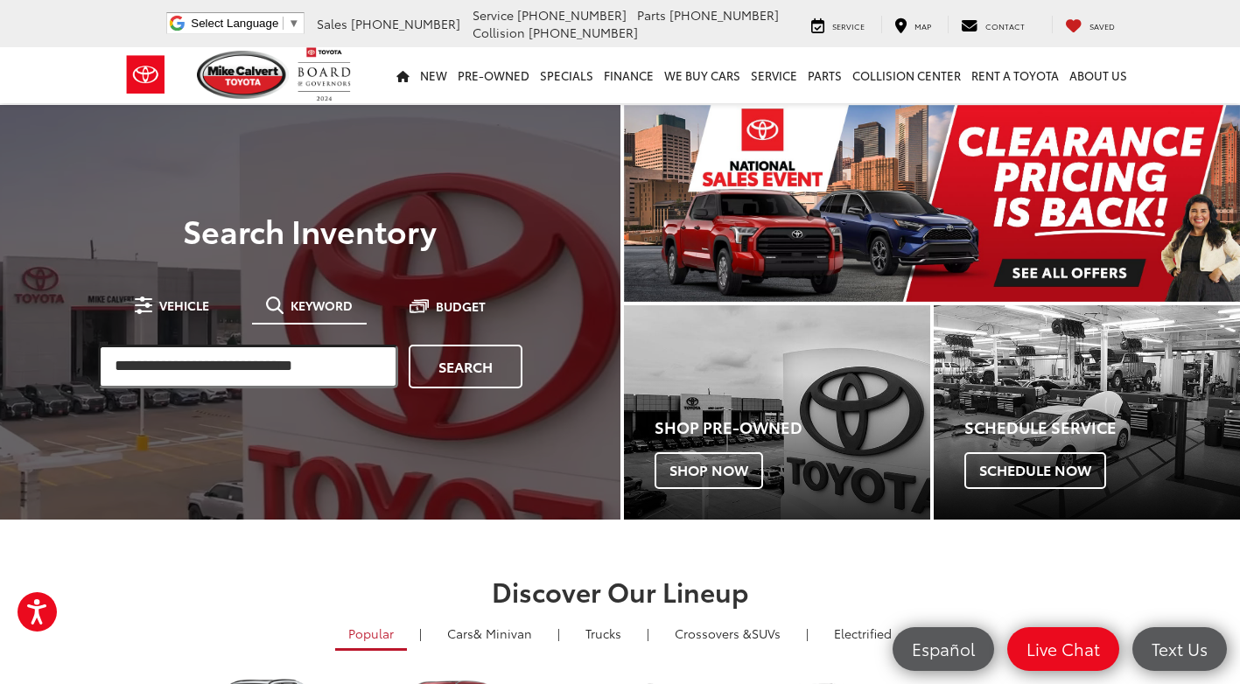
drag, startPoint x: 257, startPoint y: 377, endPoint x: 245, endPoint y: 381, distance: 13.0
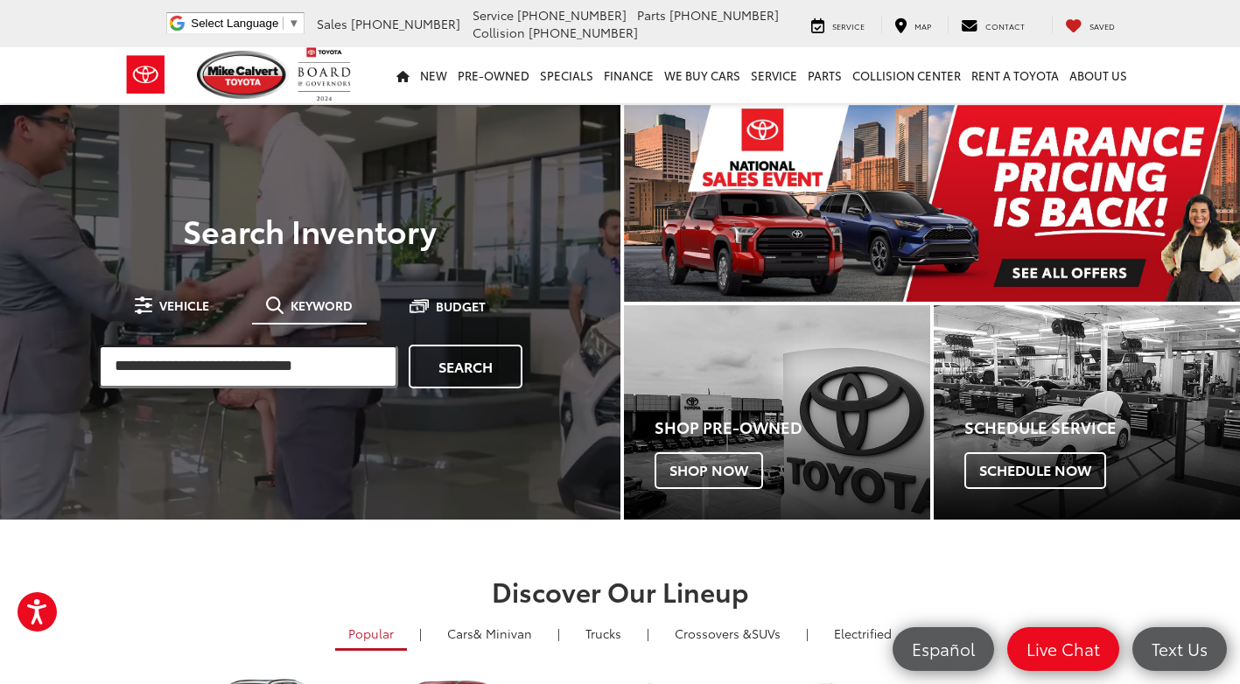
click at [255, 377] on input "search" at bounding box center [248, 367] width 300 height 44
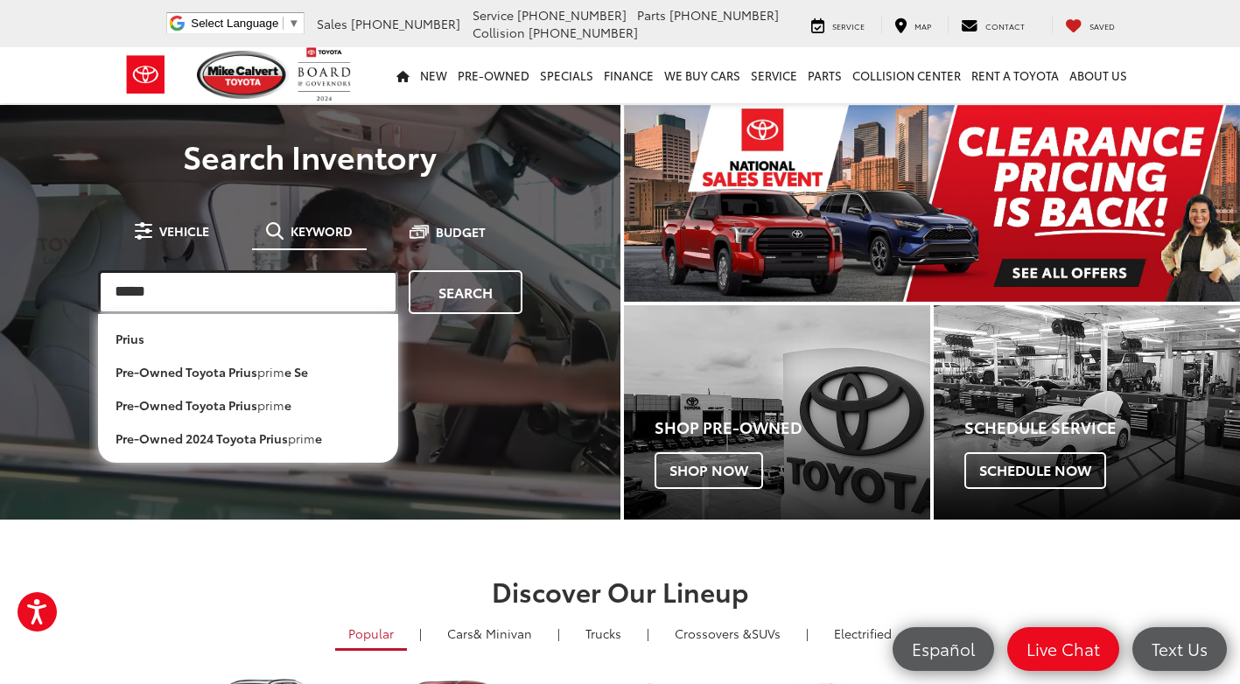
type input "*****"
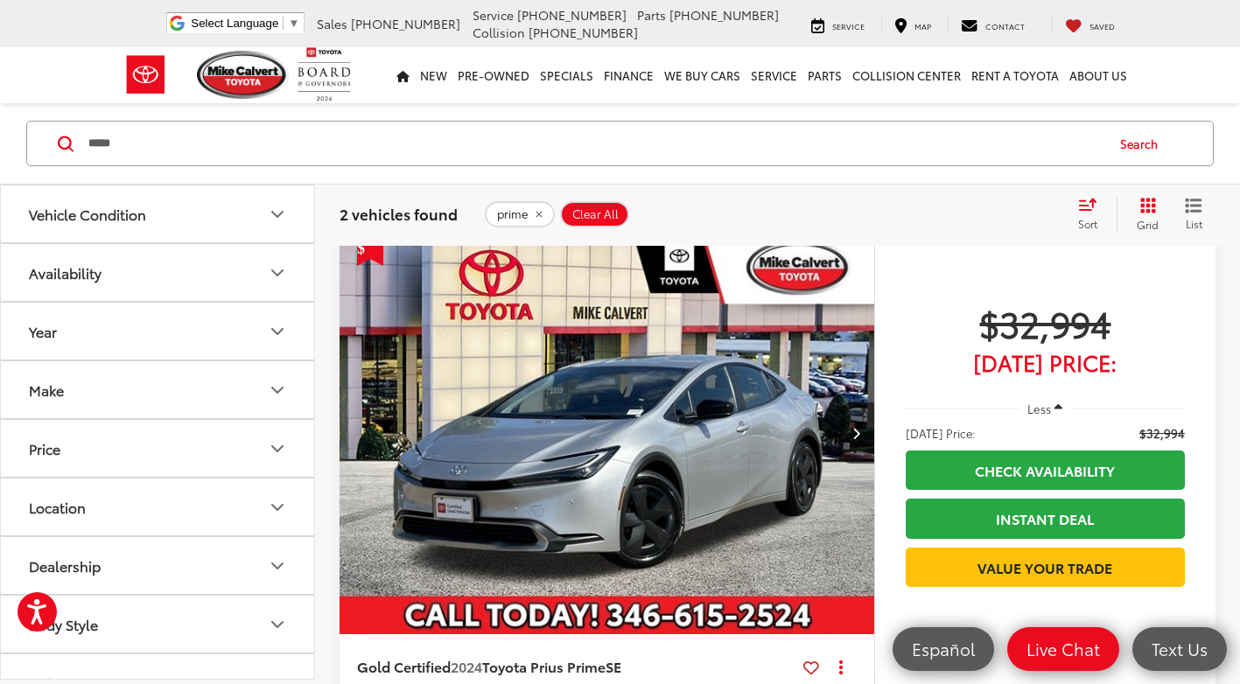
drag, startPoint x: 595, startPoint y: 408, endPoint x: 778, endPoint y: 426, distance: 183.8
click at [595, 408] on img "2024 Toyota Prius Prime SE 0" at bounding box center [607, 434] width 537 height 402
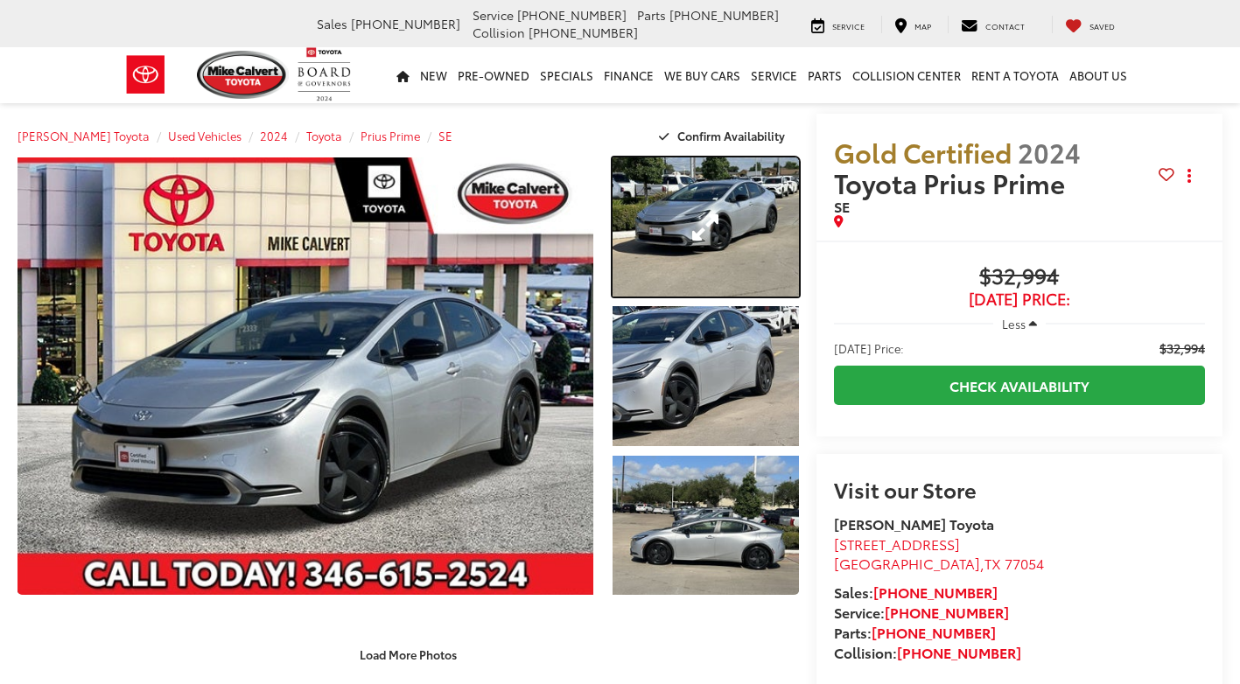
click at [704, 213] on link "Expand Photo 1" at bounding box center [705, 226] width 186 height 139
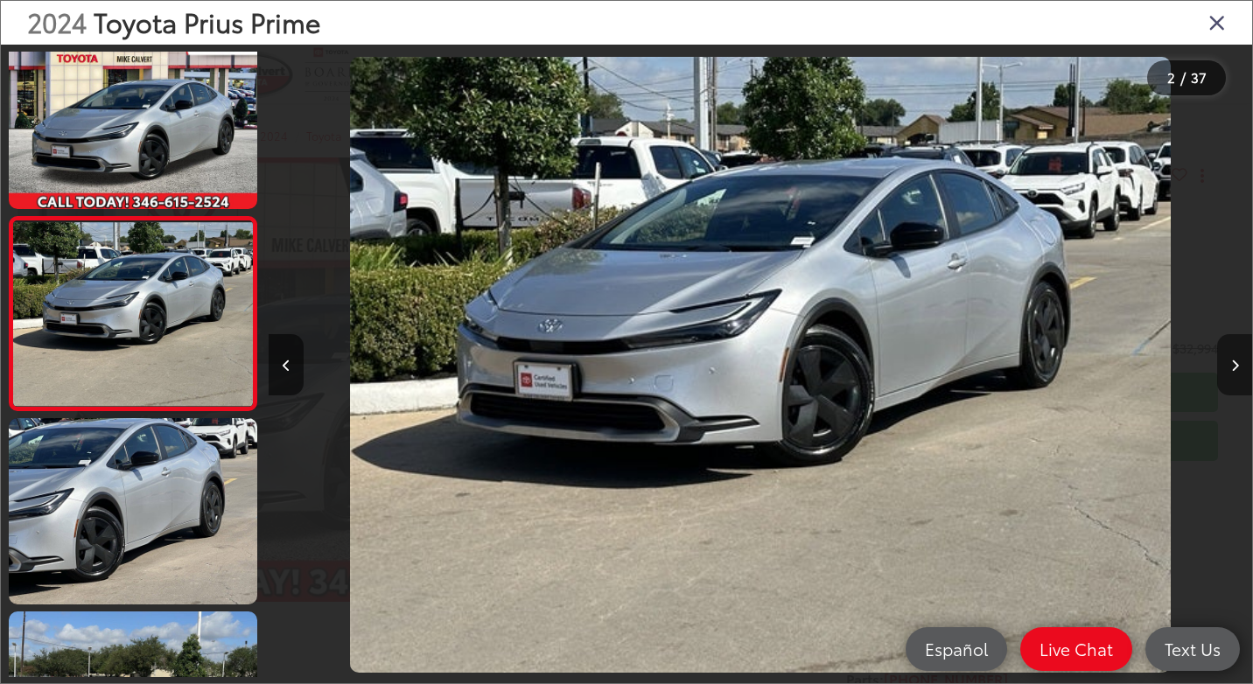
click at [1234, 366] on icon "Next image" at bounding box center [1235, 366] width 8 height 12
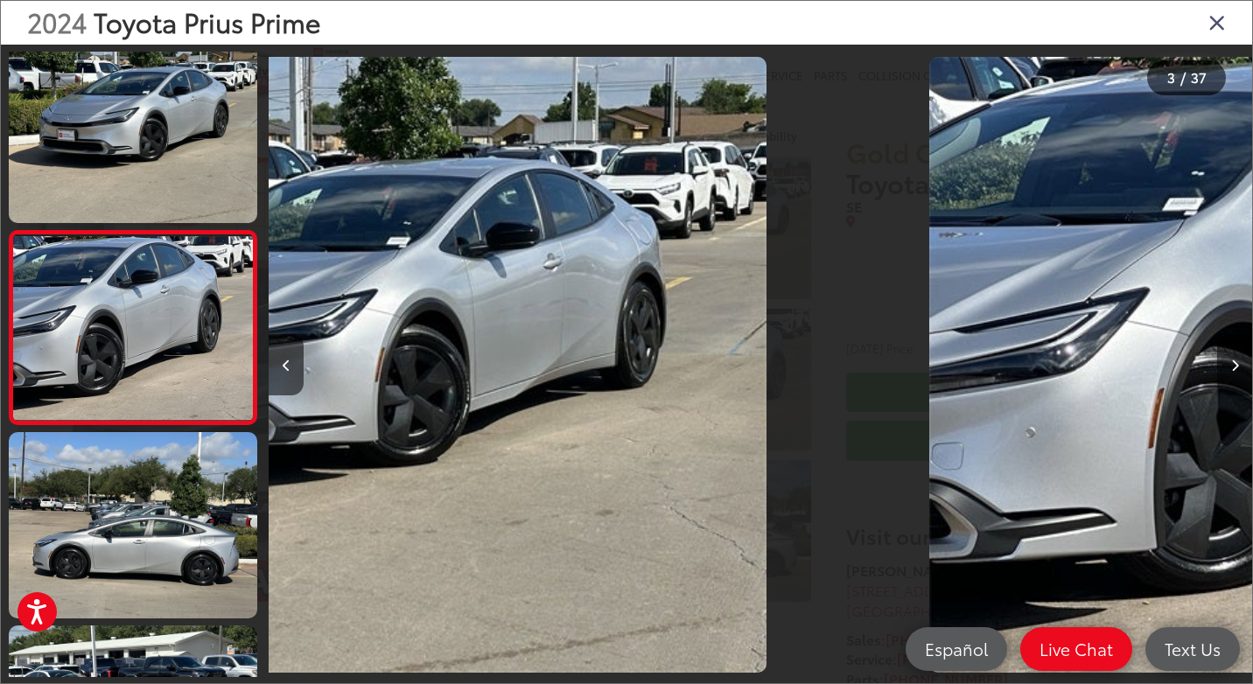
scroll to position [223, 0]
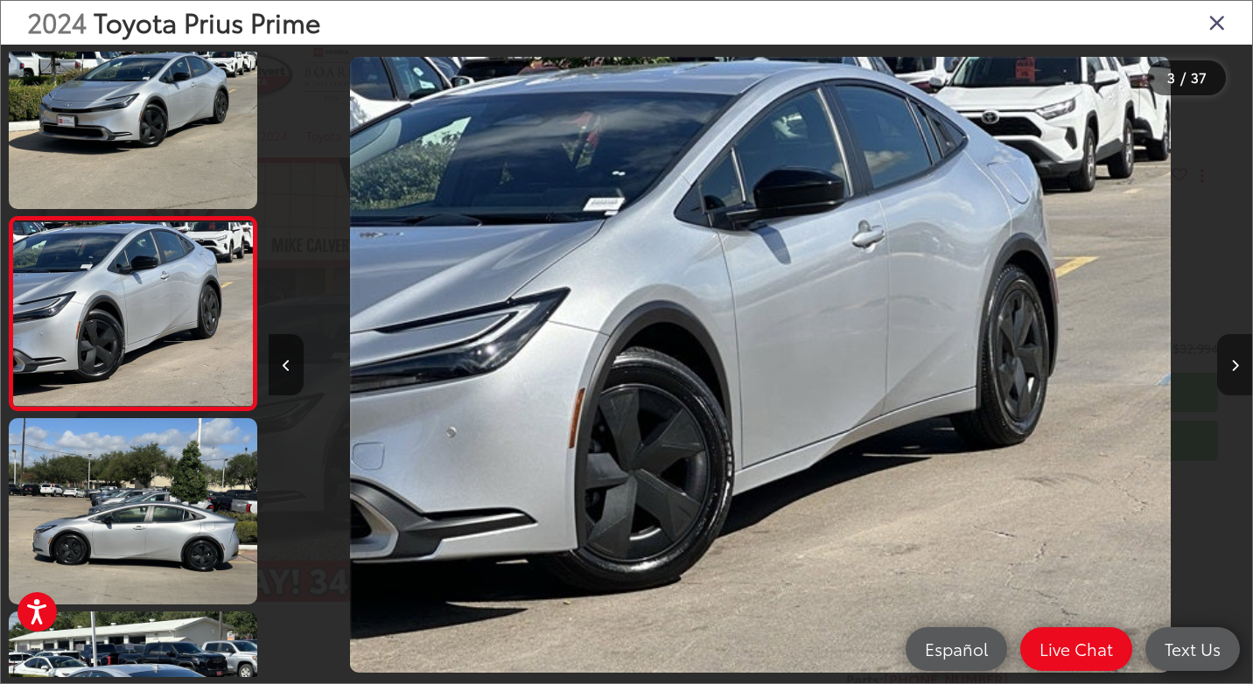
click at [1234, 366] on icon "Next image" at bounding box center [1235, 366] width 8 height 12
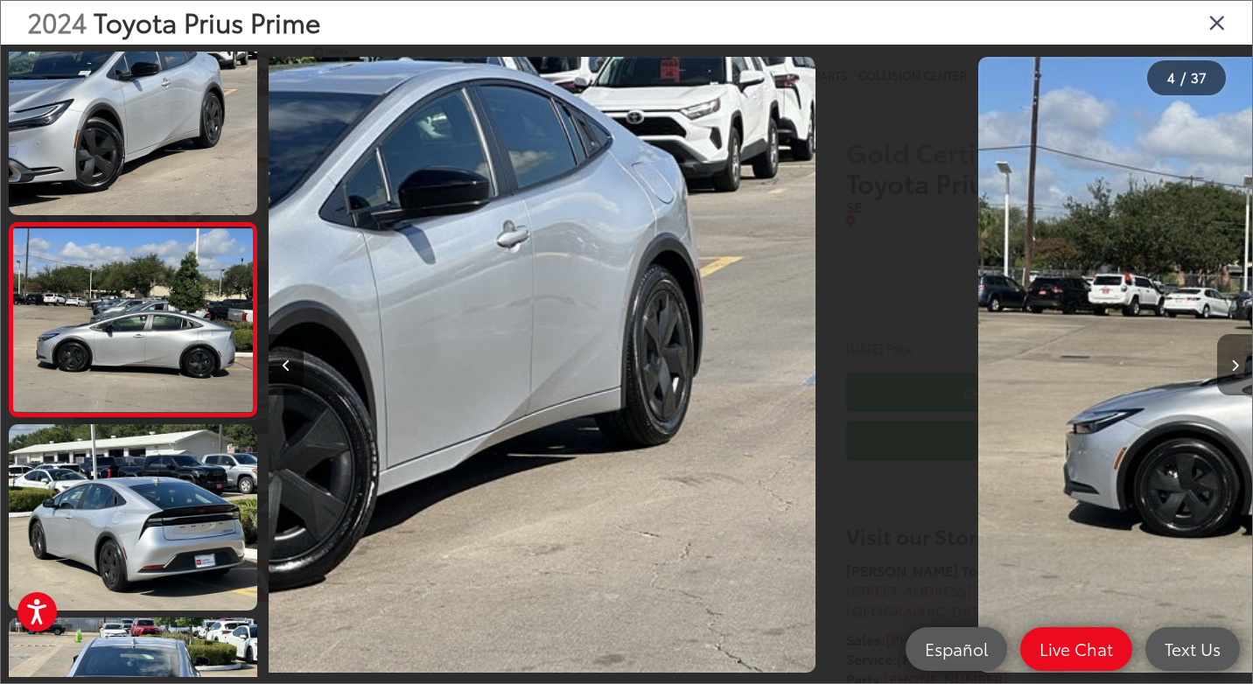
scroll to position [416, 0]
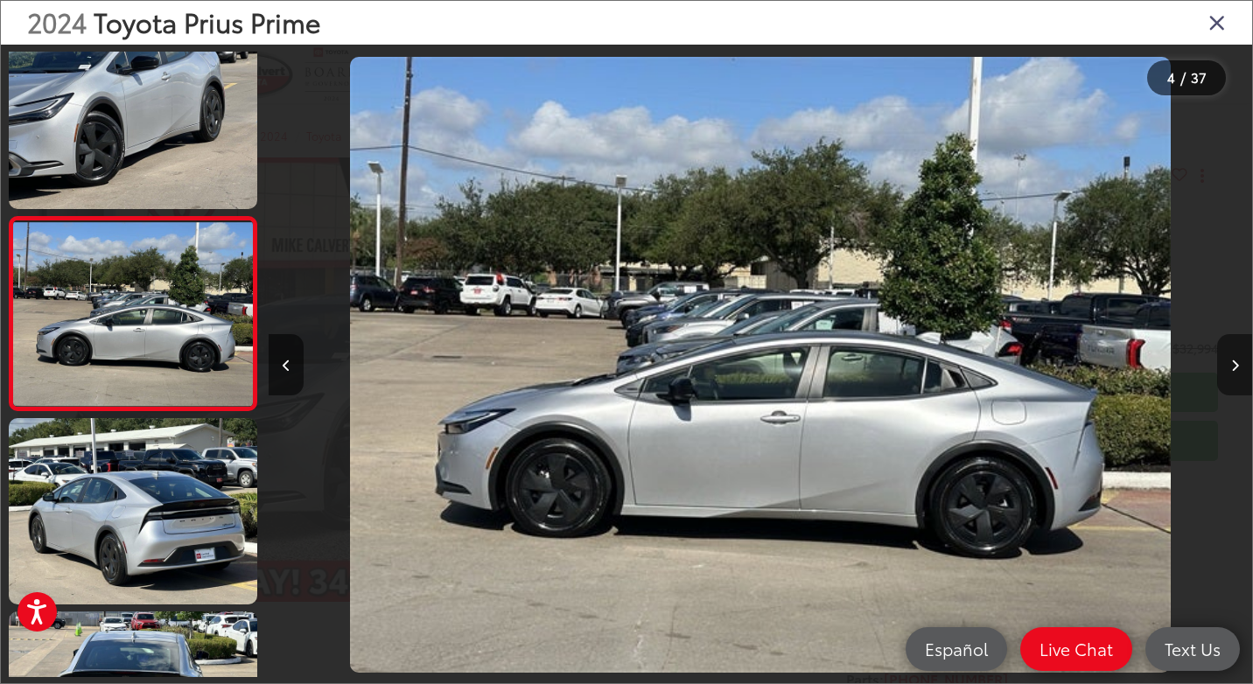
click at [1234, 366] on icon "Next image" at bounding box center [1235, 366] width 8 height 12
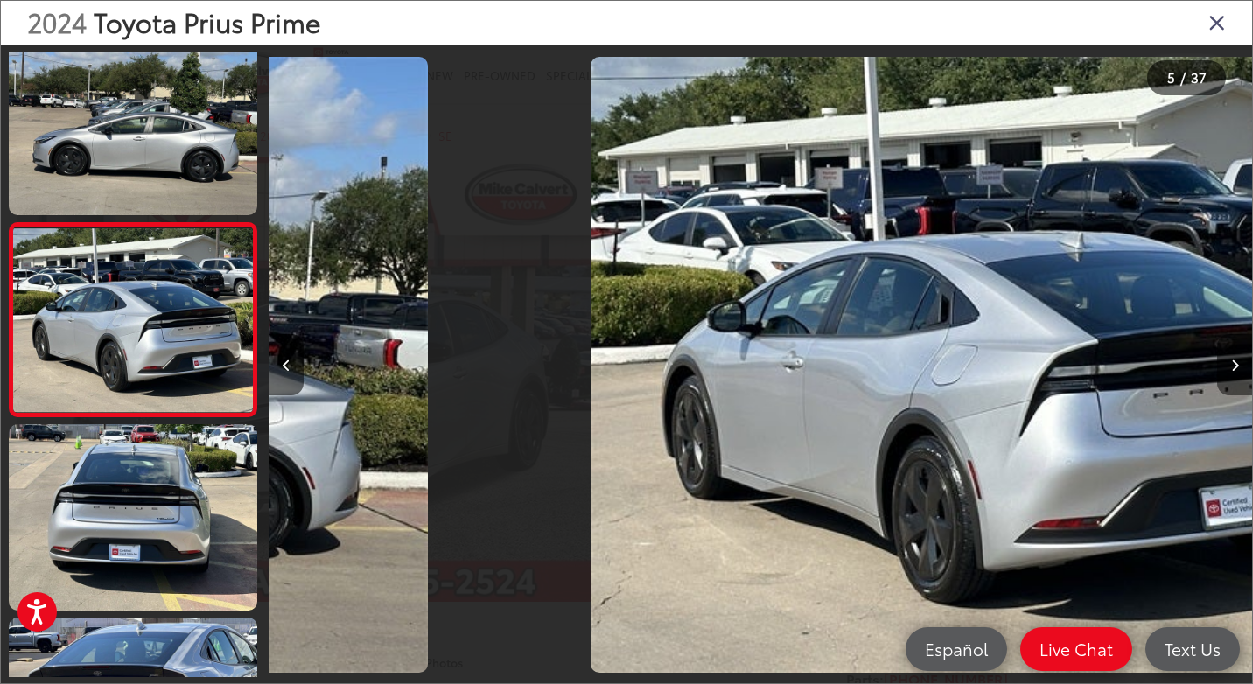
scroll to position [610, 0]
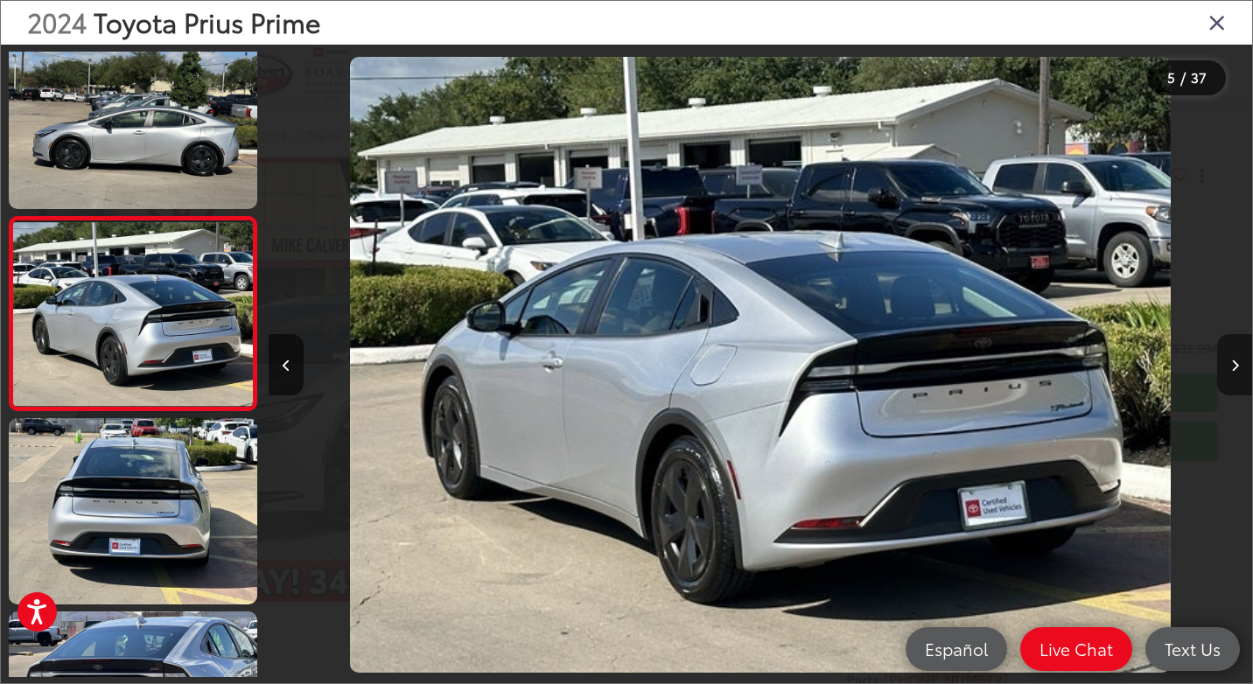
click at [1234, 366] on icon "Next image" at bounding box center [1235, 366] width 8 height 12
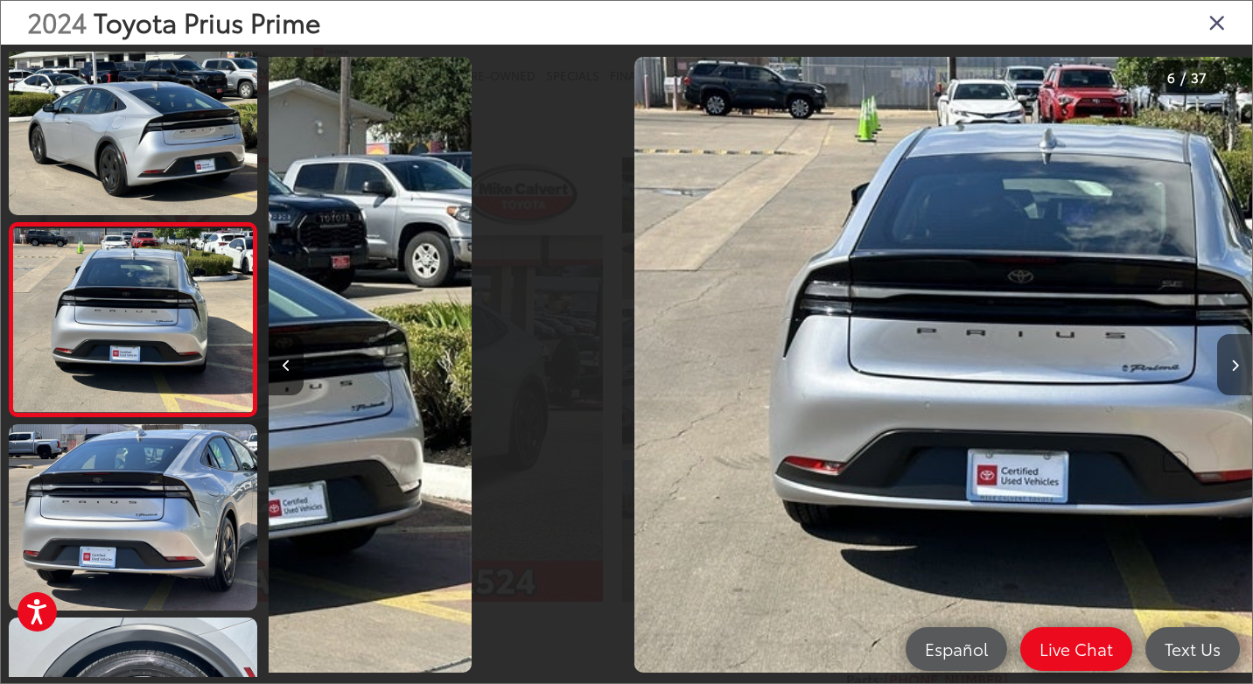
scroll to position [803, 0]
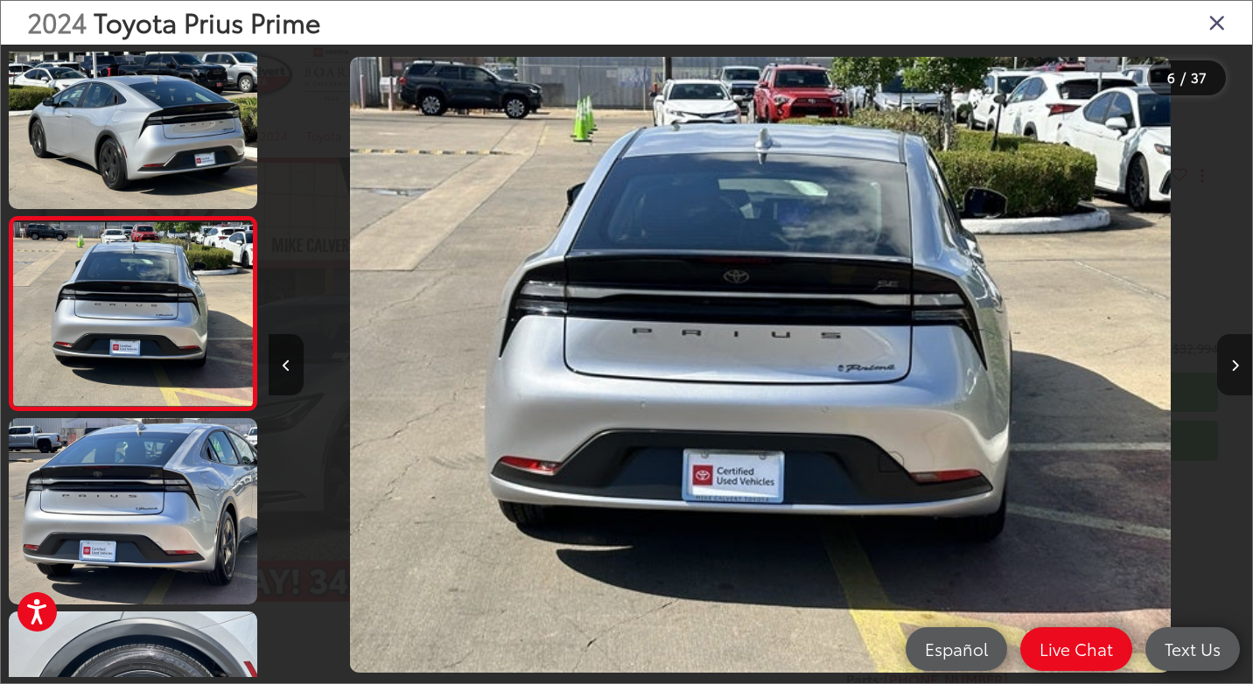
click at [1234, 366] on icon "Next image" at bounding box center [1235, 366] width 8 height 12
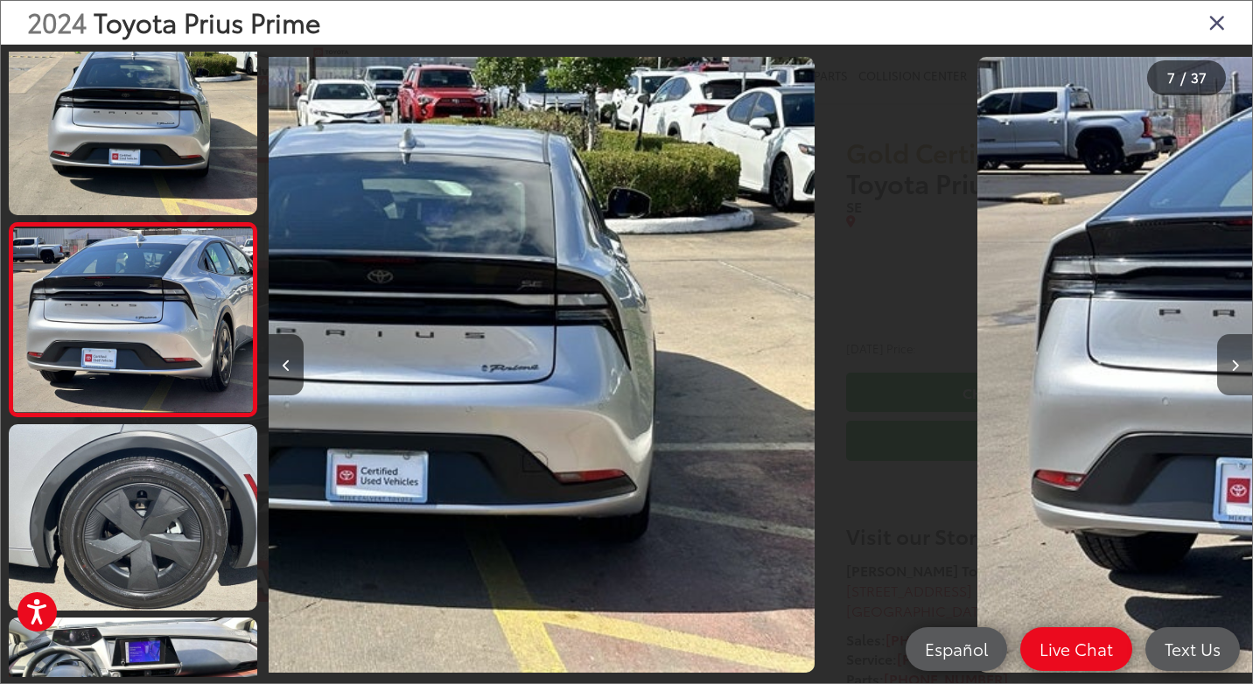
scroll to position [996, 0]
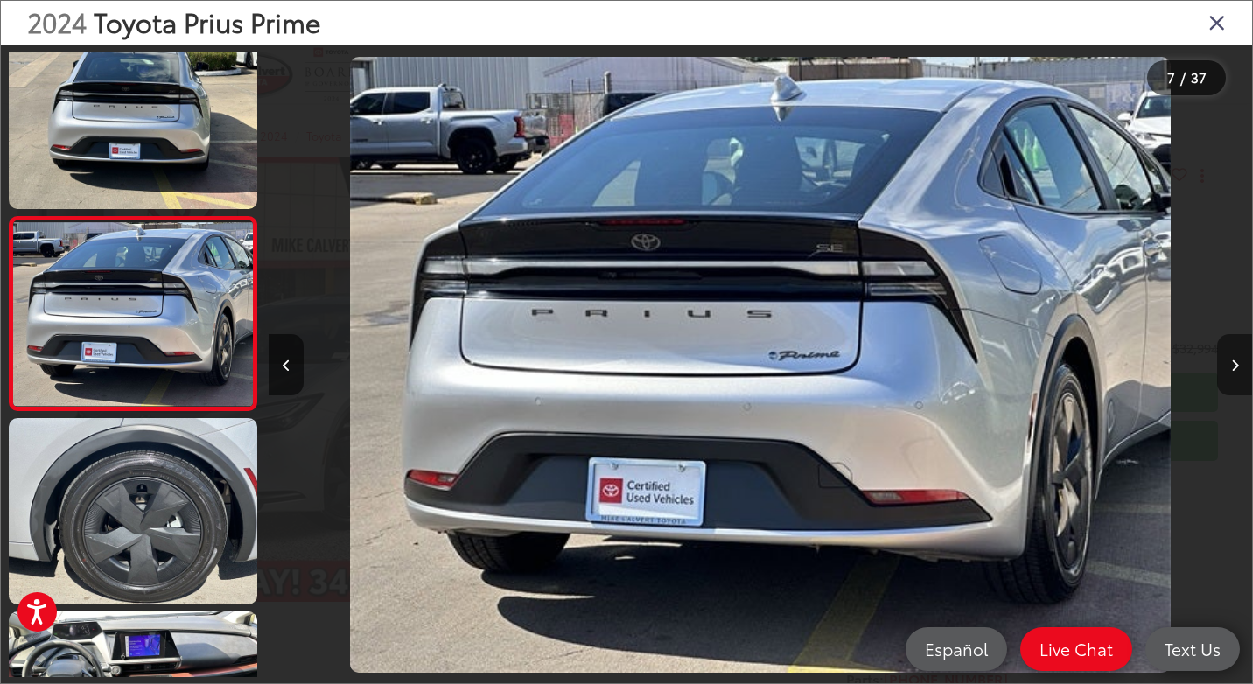
click at [1234, 366] on icon "Next image" at bounding box center [1235, 366] width 8 height 12
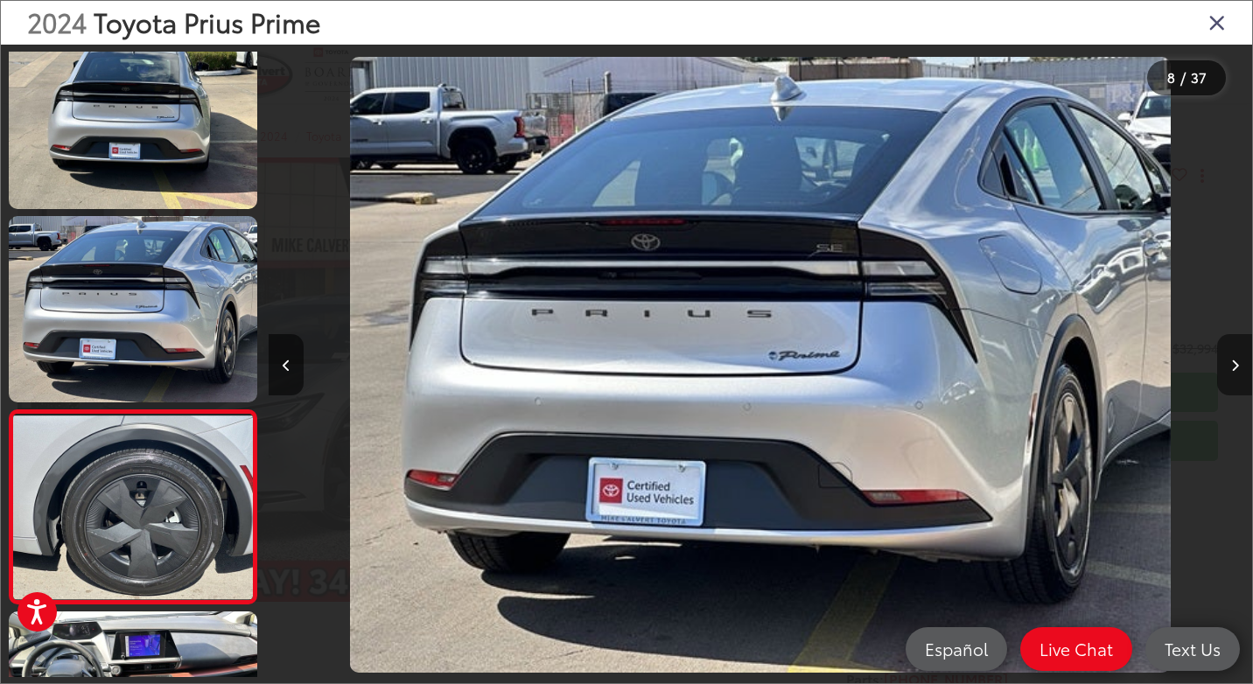
scroll to position [0, 0]
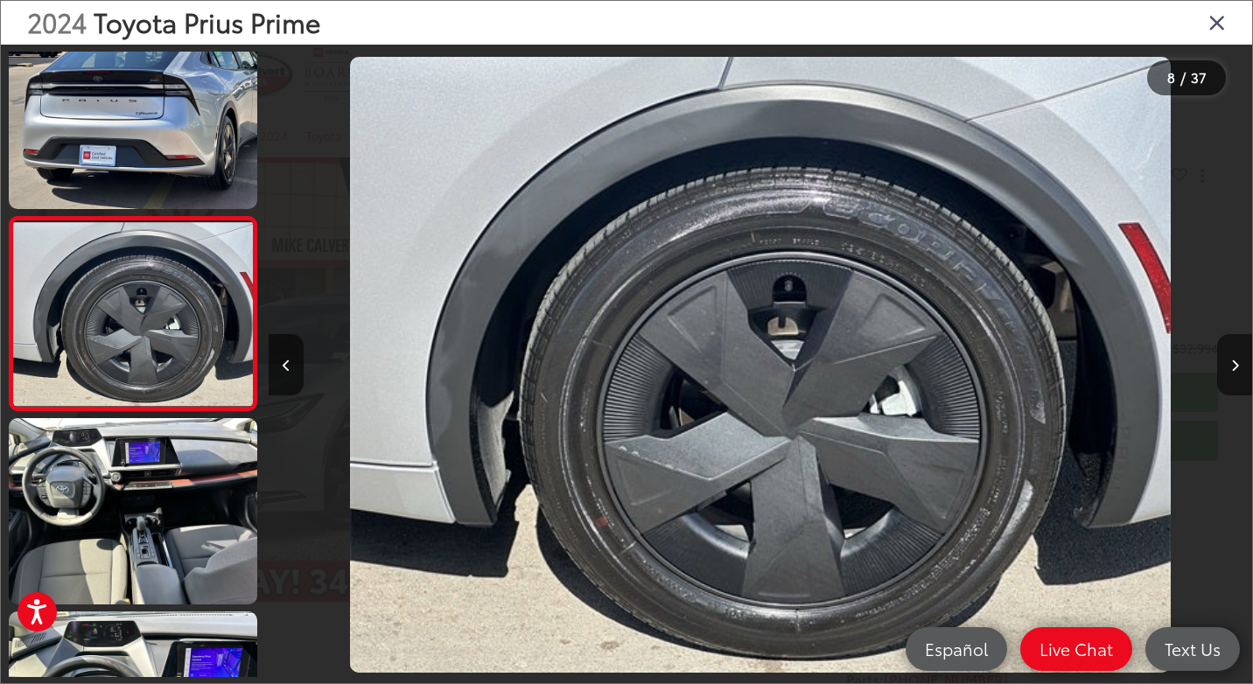
drag, startPoint x: 1219, startPoint y: 20, endPoint x: 1212, endPoint y: 16, distance: 9.0
click at [1217, 20] on icon "Close gallery" at bounding box center [1216, 21] width 17 height 23
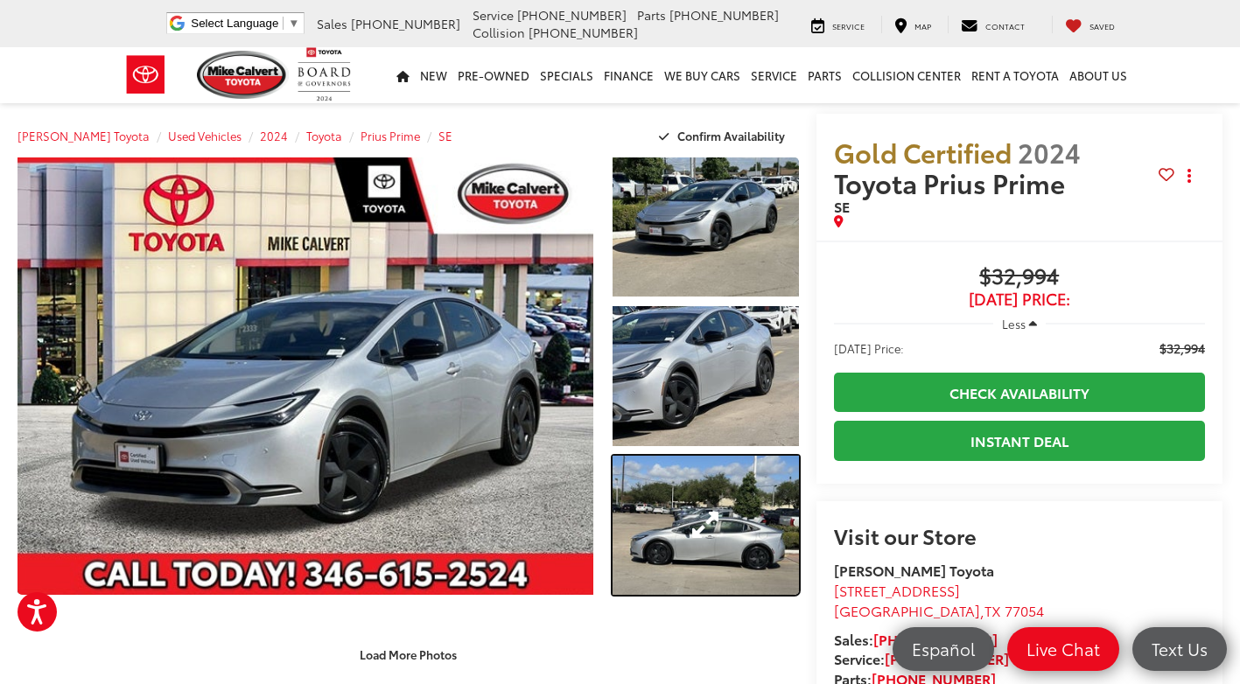
click at [700, 467] on link "Expand Photo 3" at bounding box center [705, 525] width 186 height 139
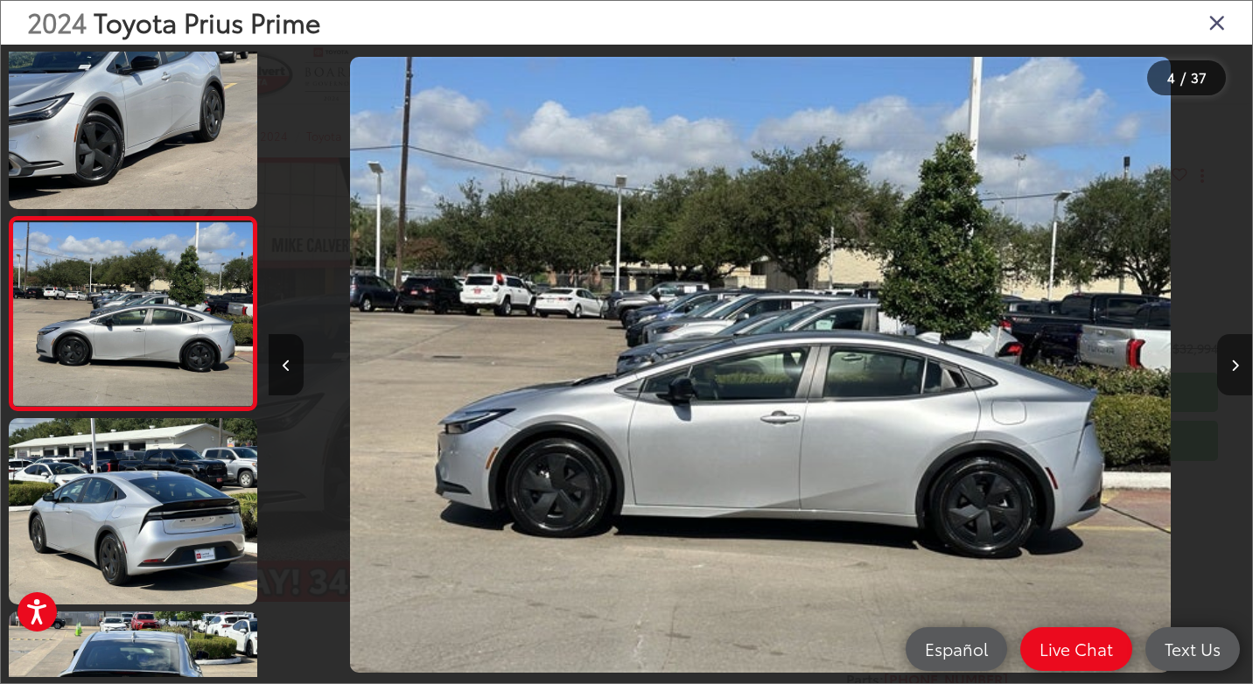
click at [1227, 355] on button "Next image" at bounding box center [1234, 364] width 35 height 61
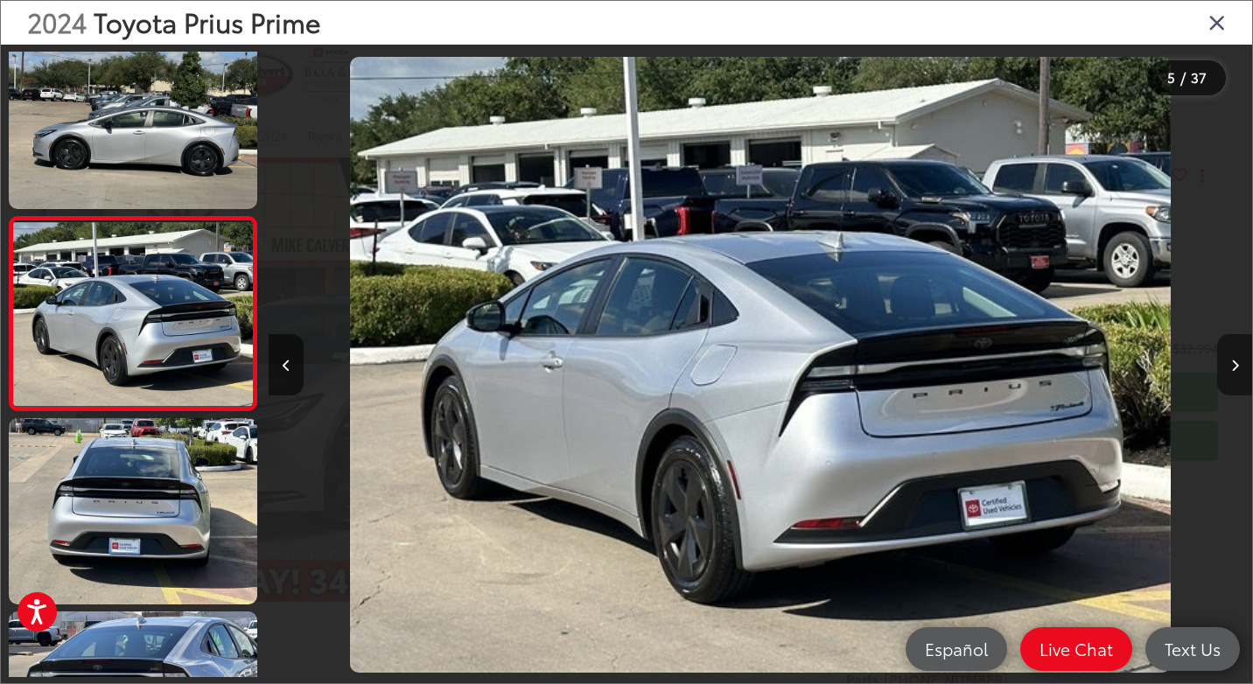
click at [1227, 355] on button "Next image" at bounding box center [1234, 364] width 35 height 61
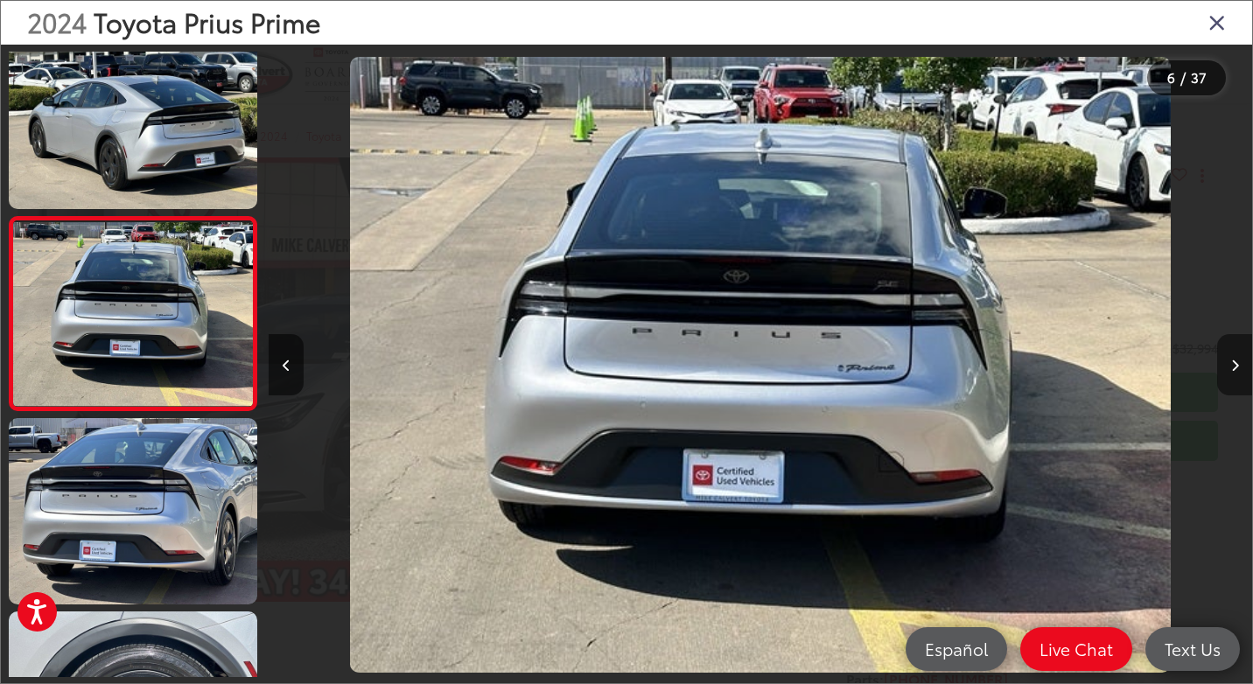
click at [1227, 355] on button "Next image" at bounding box center [1234, 364] width 35 height 61
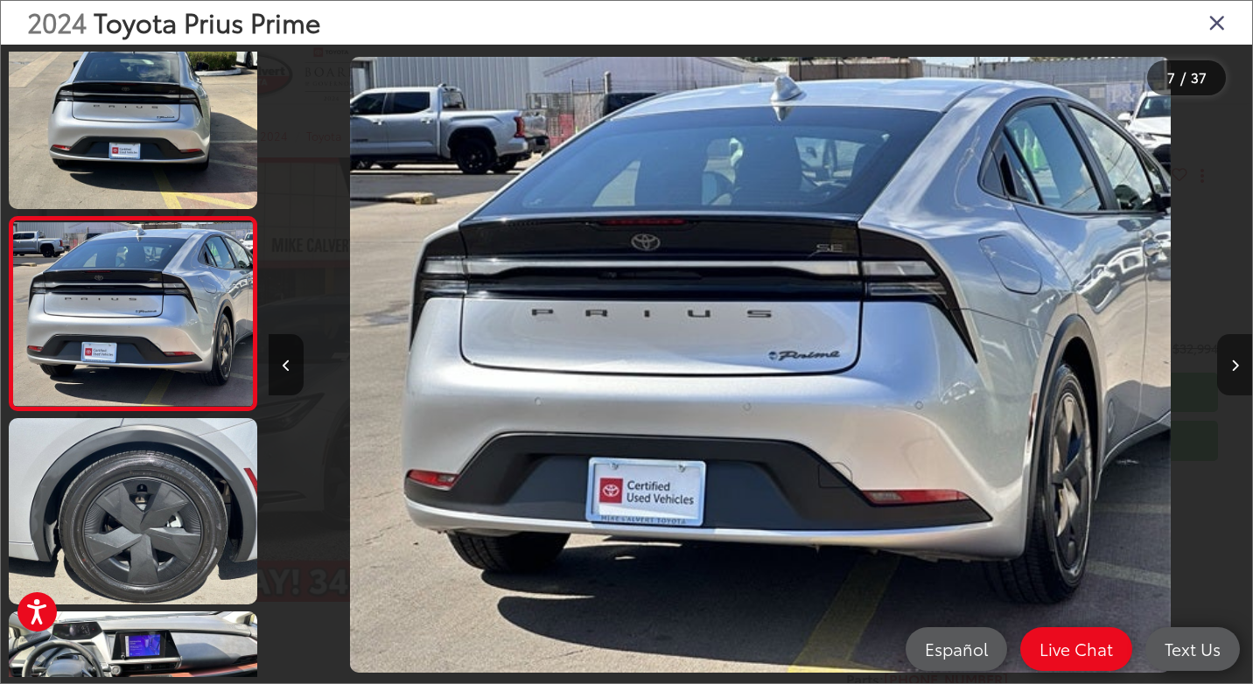
click at [1227, 355] on button "Next image" at bounding box center [1234, 364] width 35 height 61
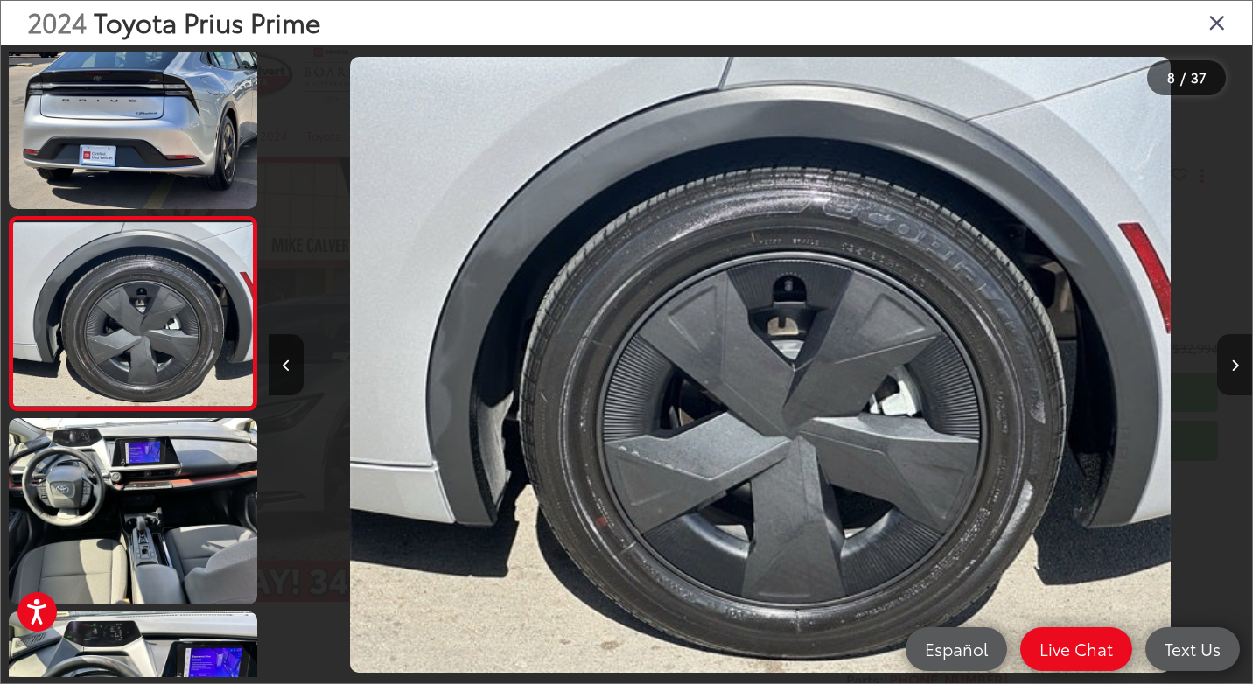
click at [1227, 355] on button "Next image" at bounding box center [1234, 364] width 35 height 61
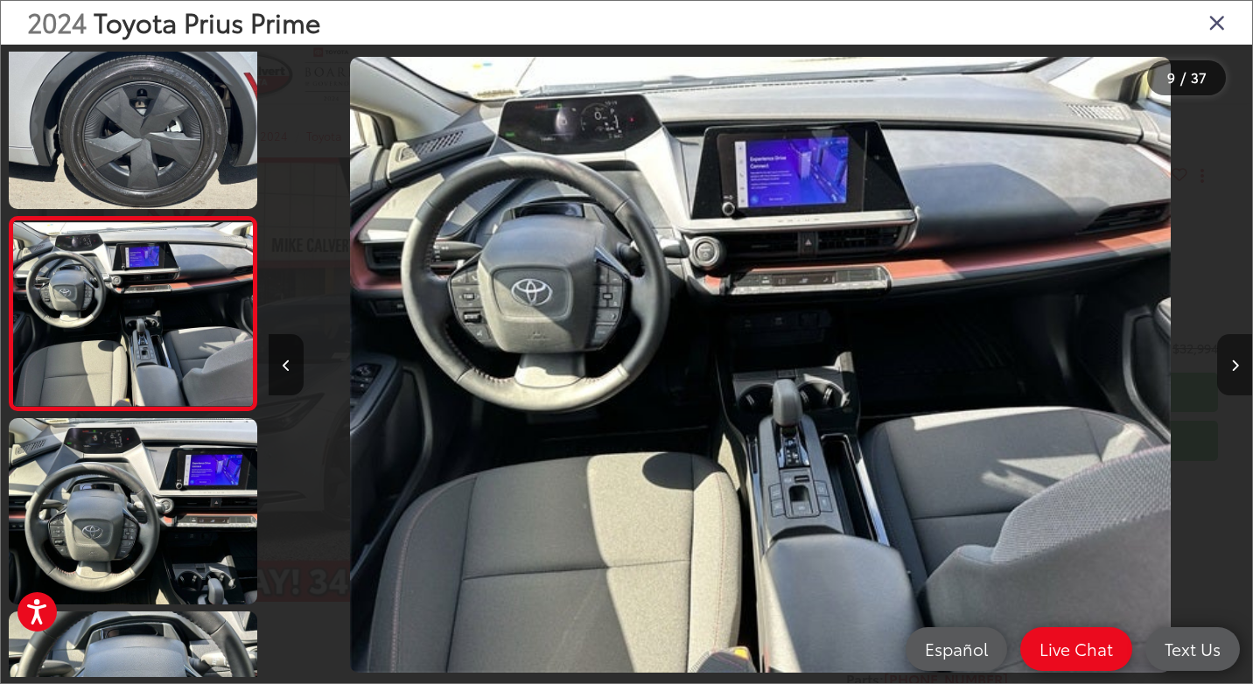
click at [1227, 355] on button "Next image" at bounding box center [1234, 364] width 35 height 61
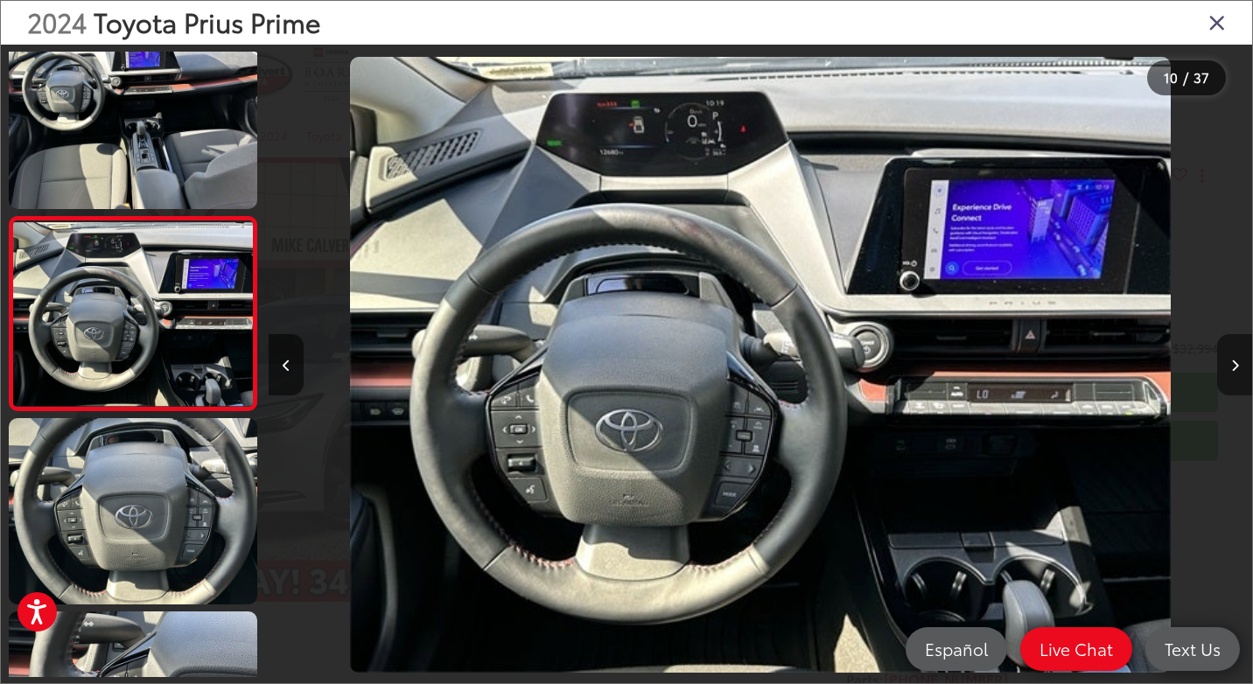
click at [1227, 355] on button "Next image" at bounding box center [1234, 364] width 35 height 61
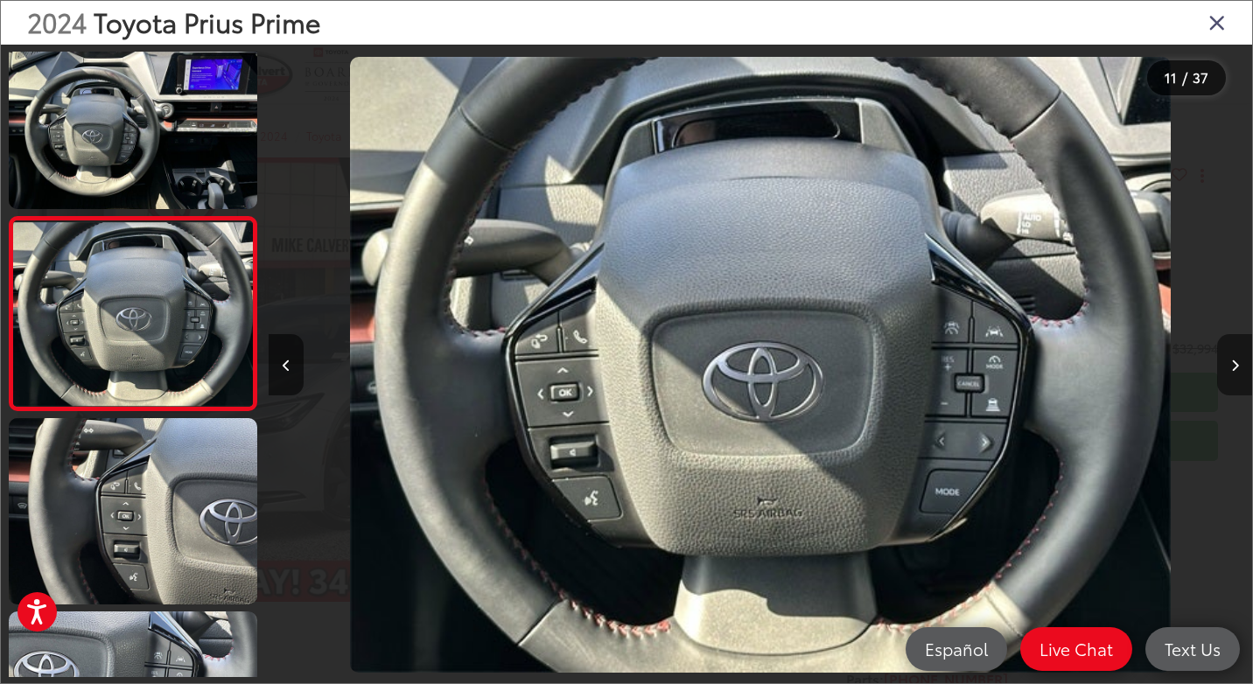
click at [1227, 355] on button "Next image" at bounding box center [1234, 364] width 35 height 61
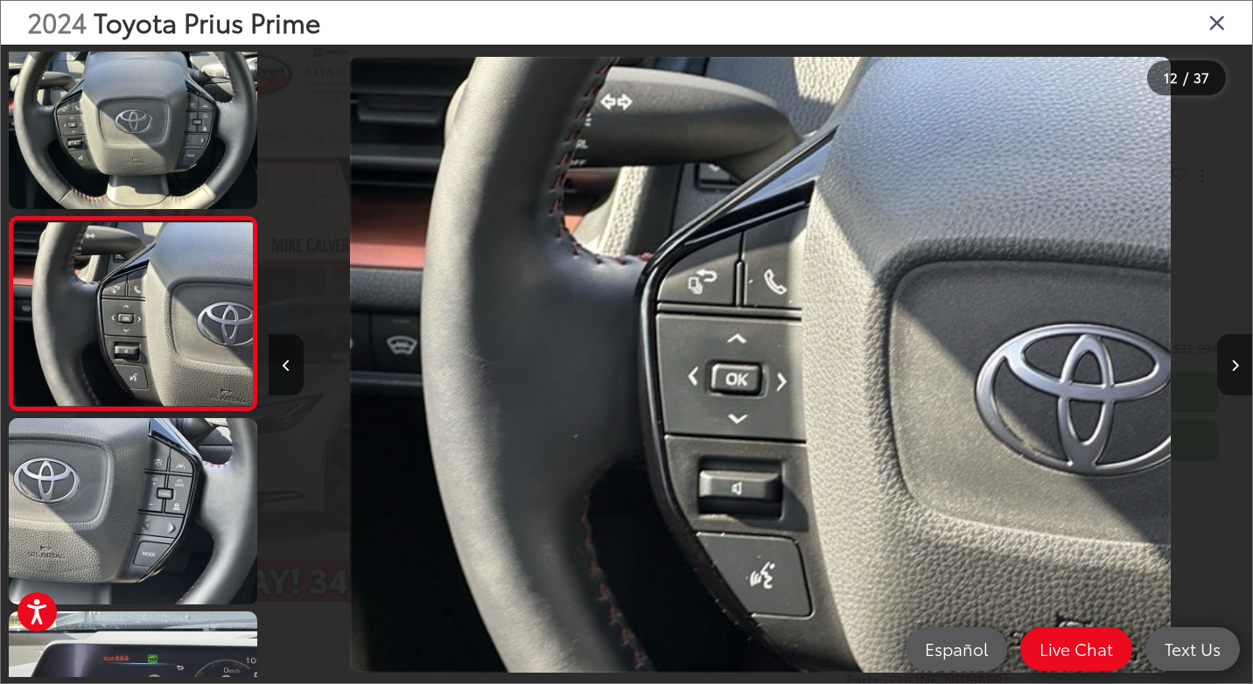
click at [1227, 355] on button "Next image" at bounding box center [1234, 364] width 35 height 61
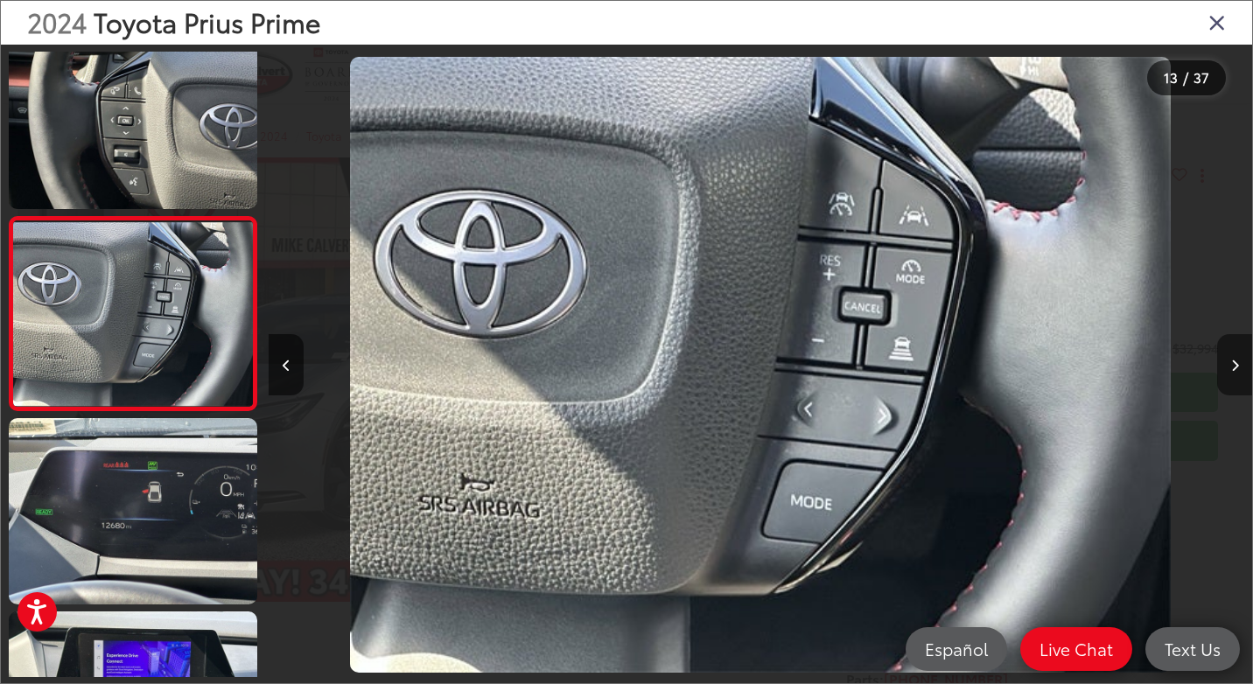
click at [1227, 355] on button "Next image" at bounding box center [1234, 364] width 35 height 61
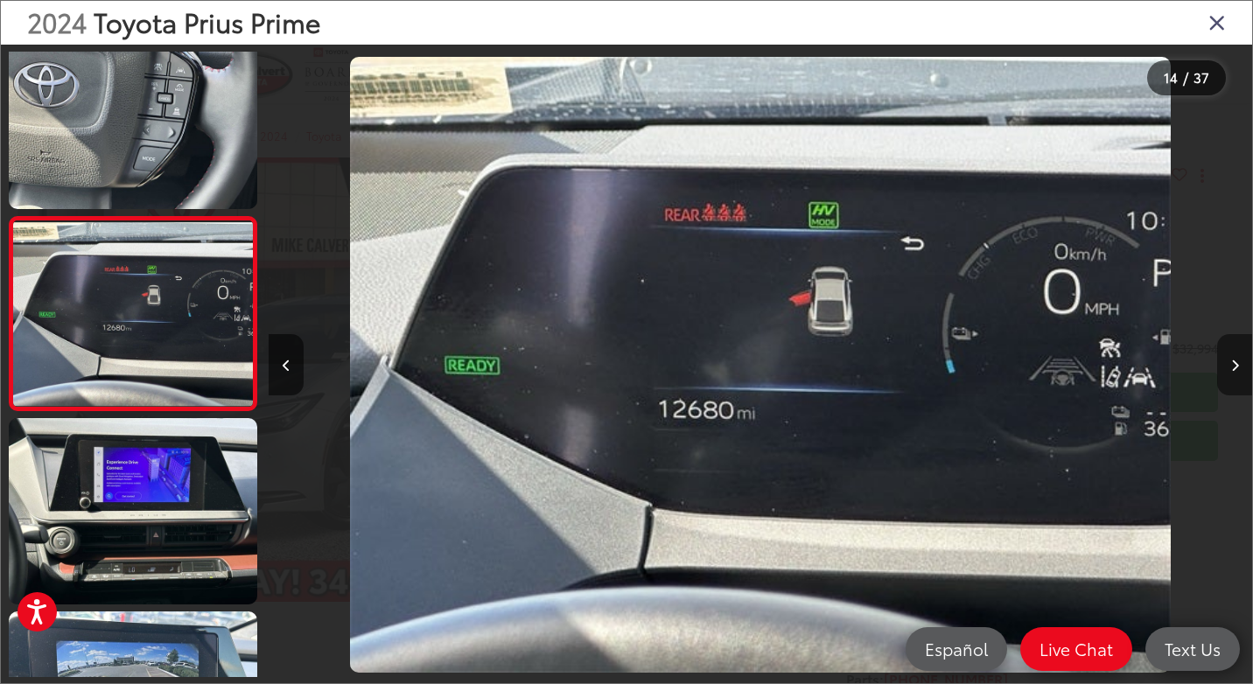
click at [1227, 355] on button "Next image" at bounding box center [1234, 364] width 35 height 61
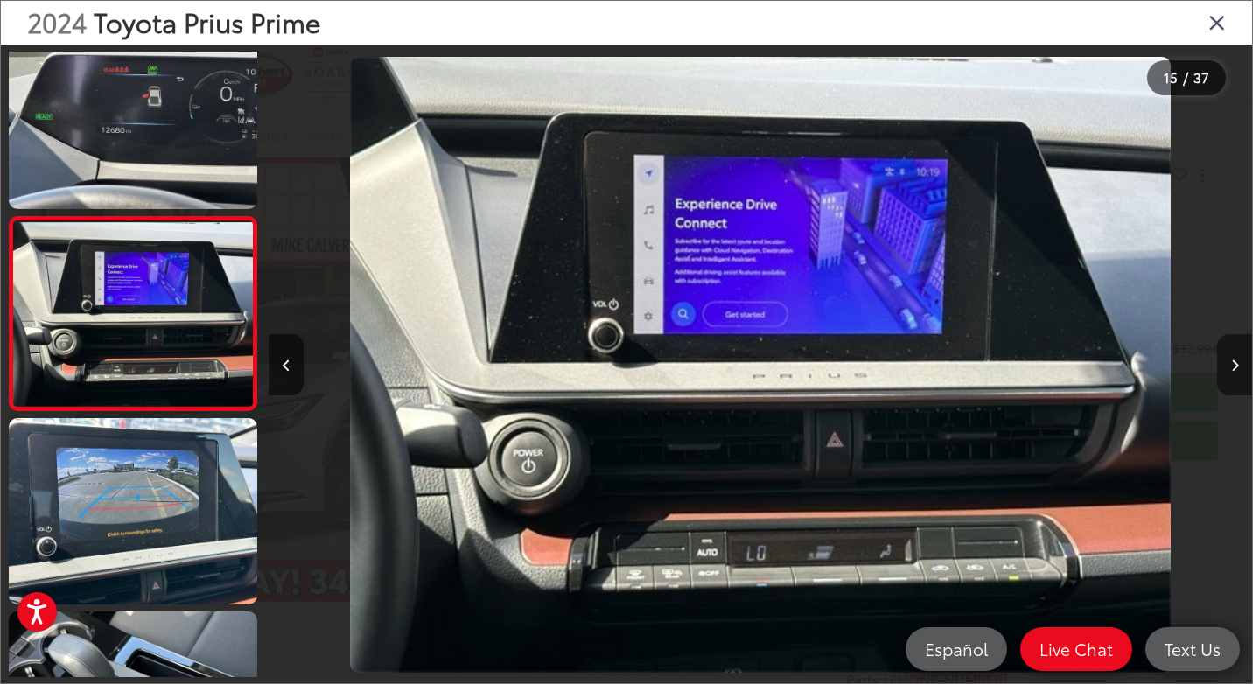
click at [1227, 355] on button "Next image" at bounding box center [1234, 364] width 35 height 61
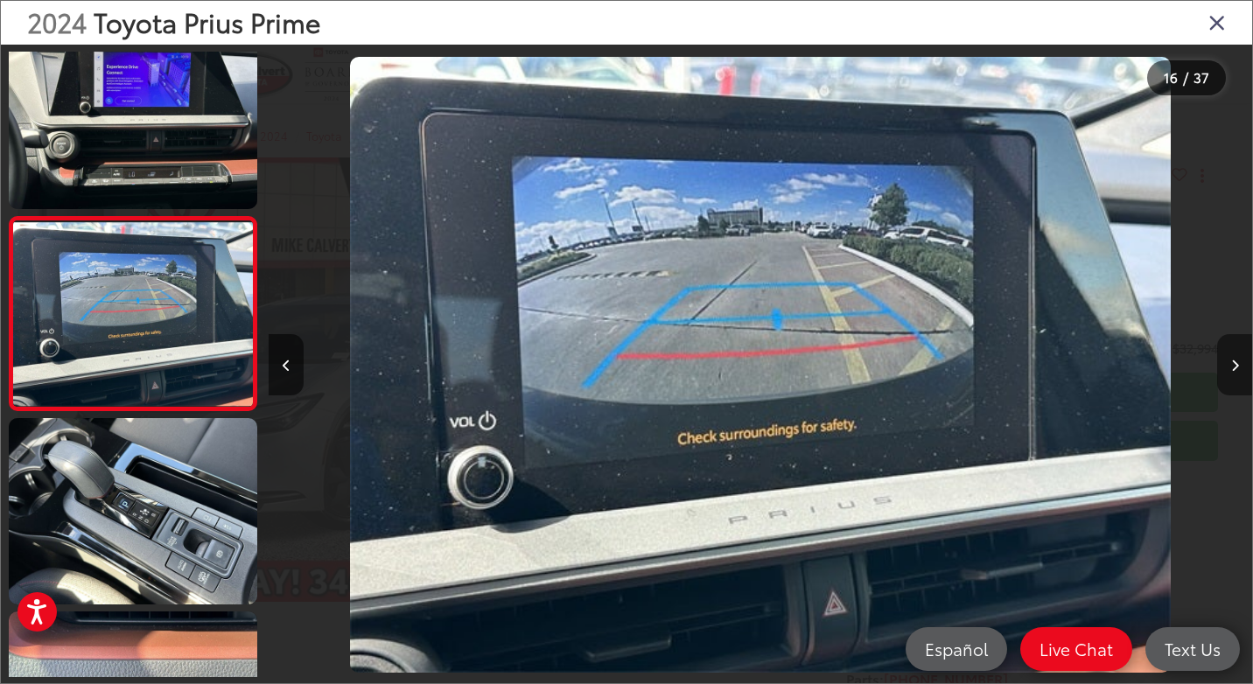
click at [1227, 355] on button "Next image" at bounding box center [1234, 364] width 35 height 61
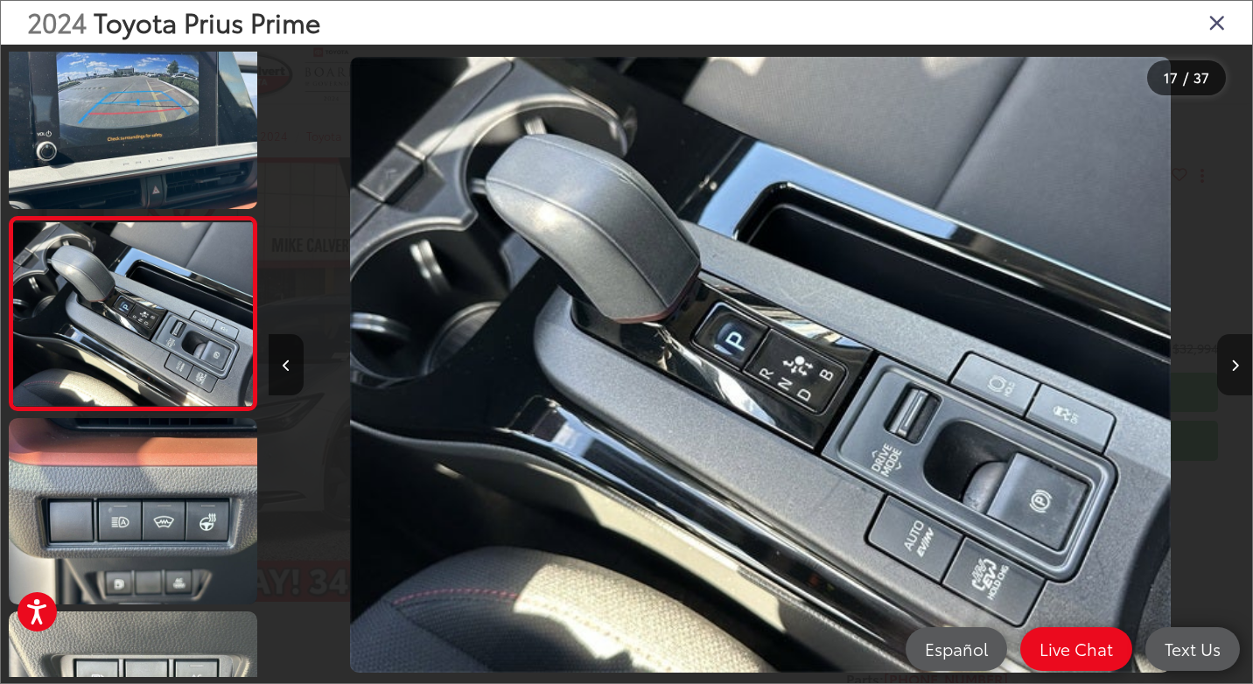
click at [1227, 355] on button "Next image" at bounding box center [1234, 364] width 35 height 61
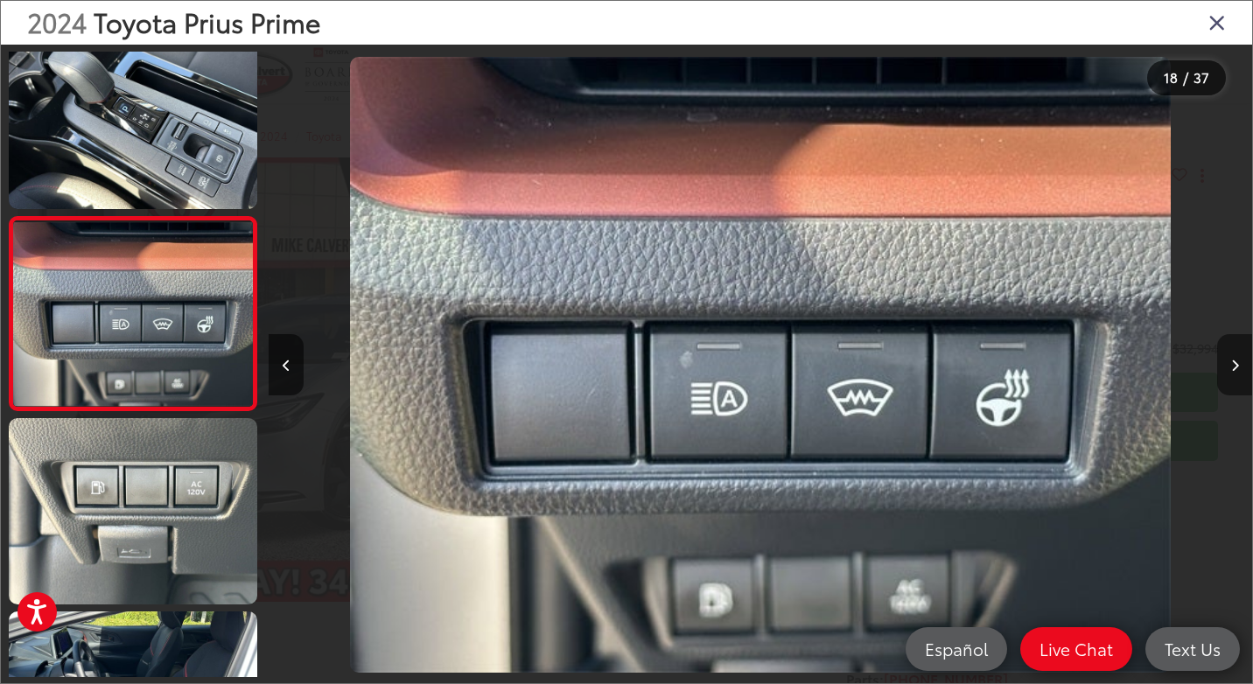
click at [1227, 355] on button "Next image" at bounding box center [1234, 364] width 35 height 61
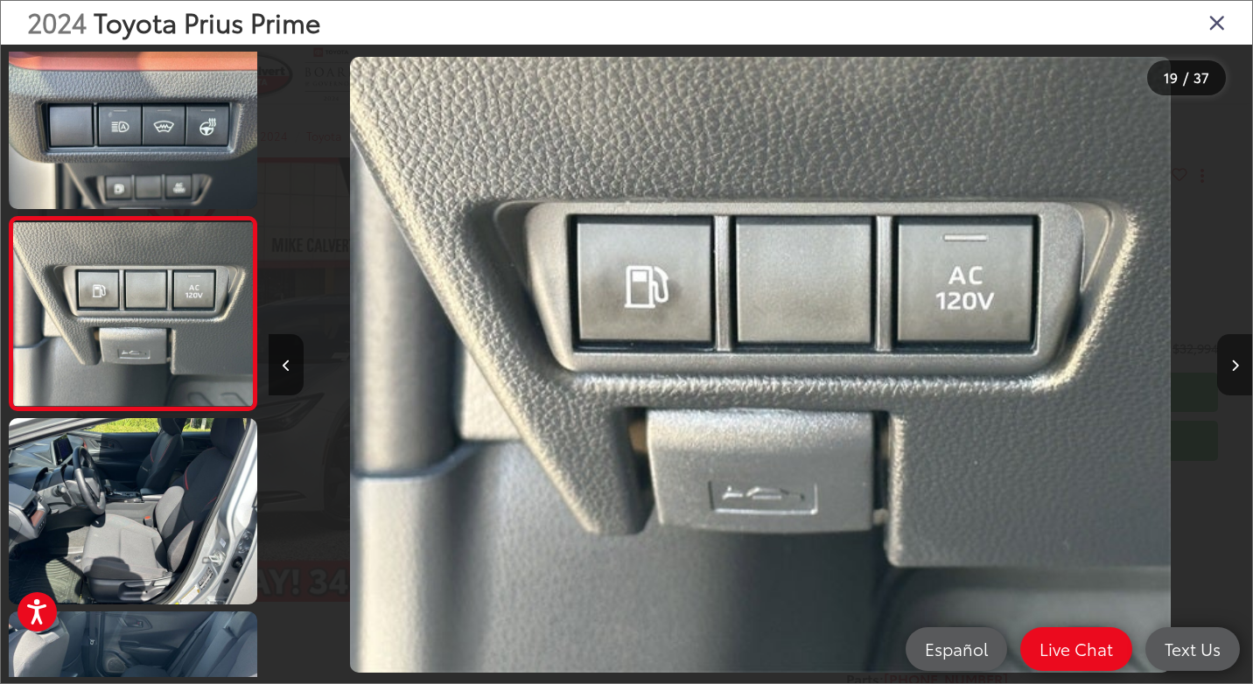
click at [1227, 355] on button "Next image" at bounding box center [1234, 364] width 35 height 61
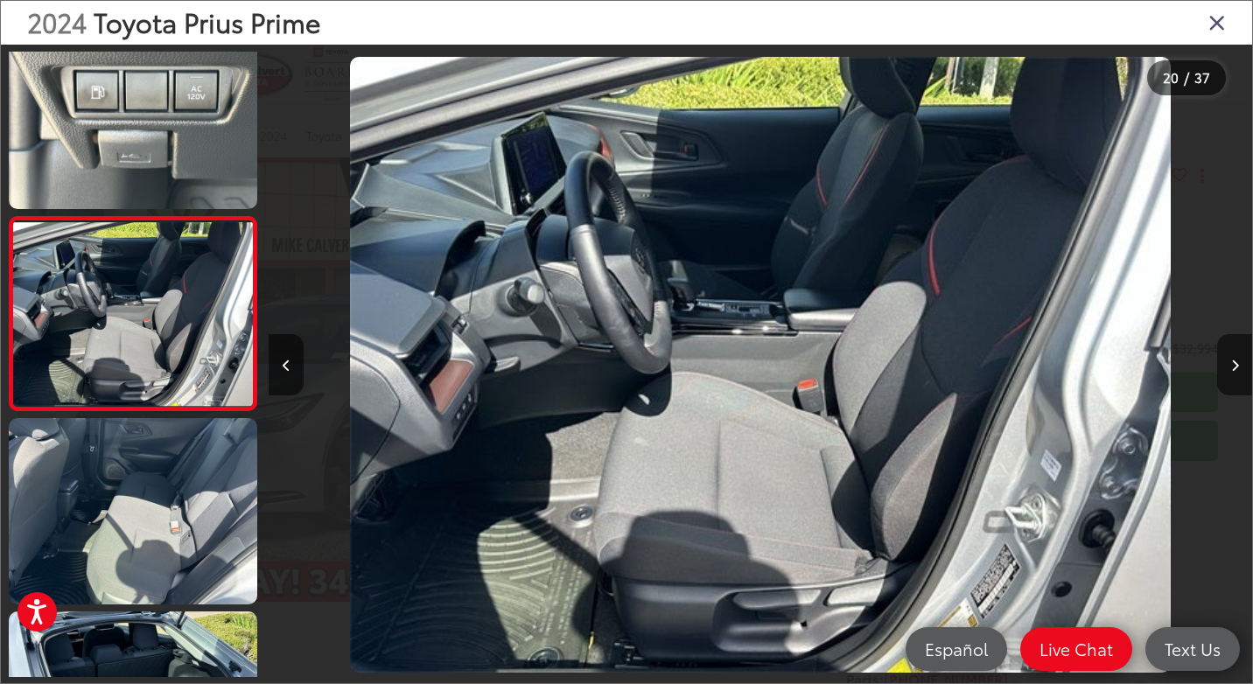
click at [1215, 18] on icon "Close gallery" at bounding box center [1216, 21] width 17 height 23
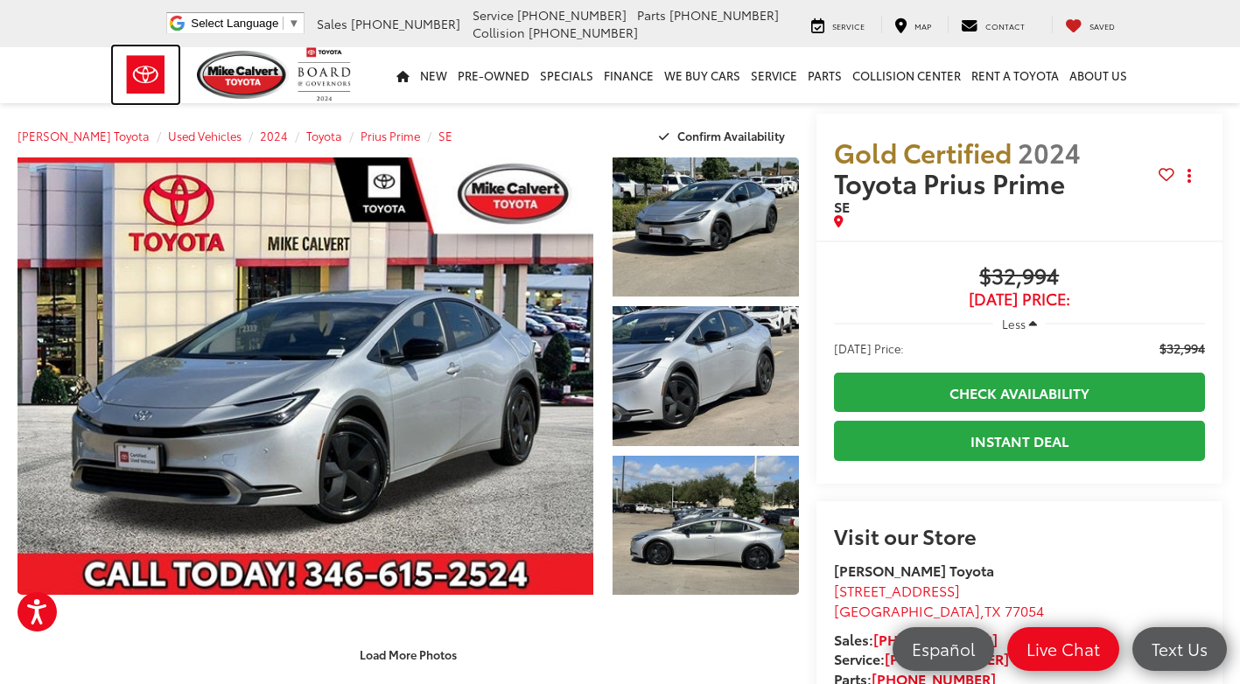
click at [139, 72] on img at bounding box center [146, 74] width 66 height 57
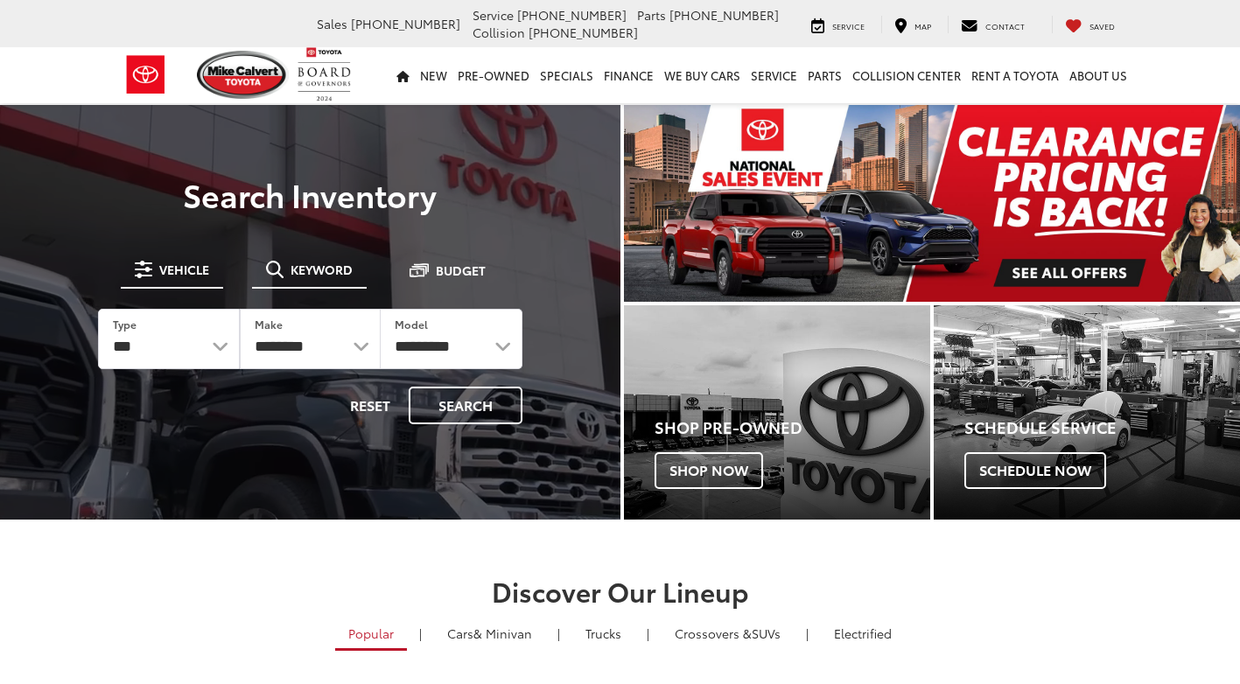
click at [313, 271] on span "Keyword" at bounding box center [321, 269] width 62 height 12
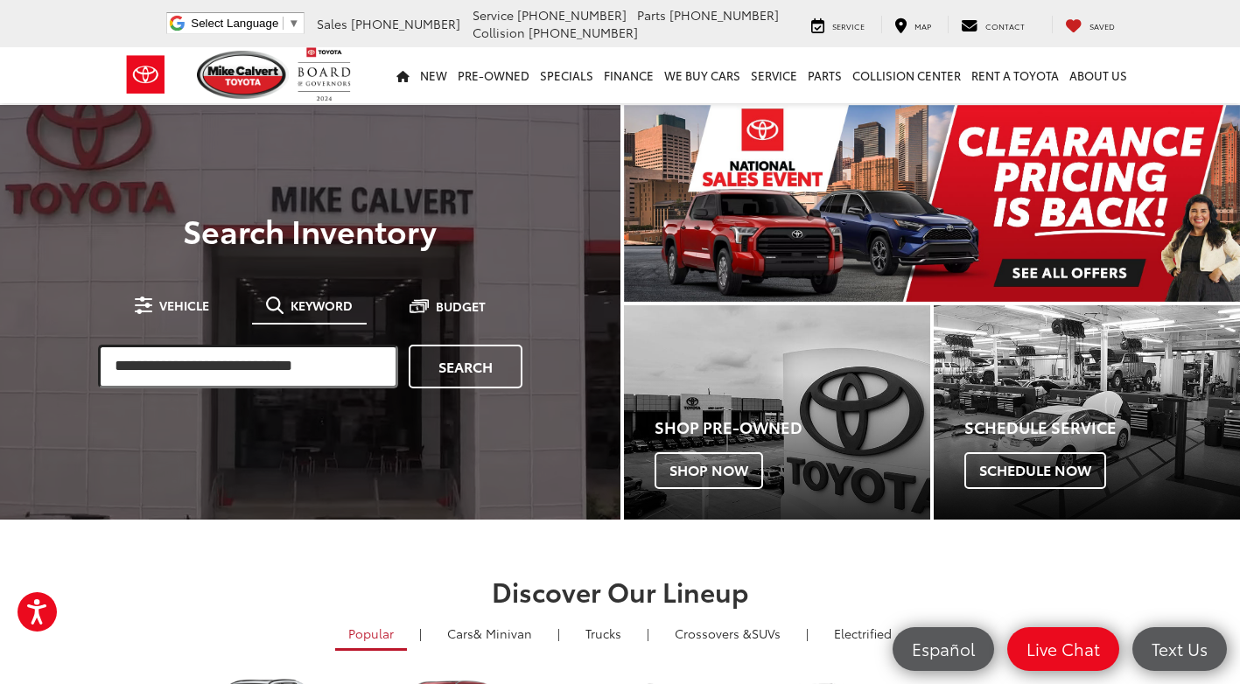
click at [275, 356] on input "search" at bounding box center [248, 367] width 300 height 44
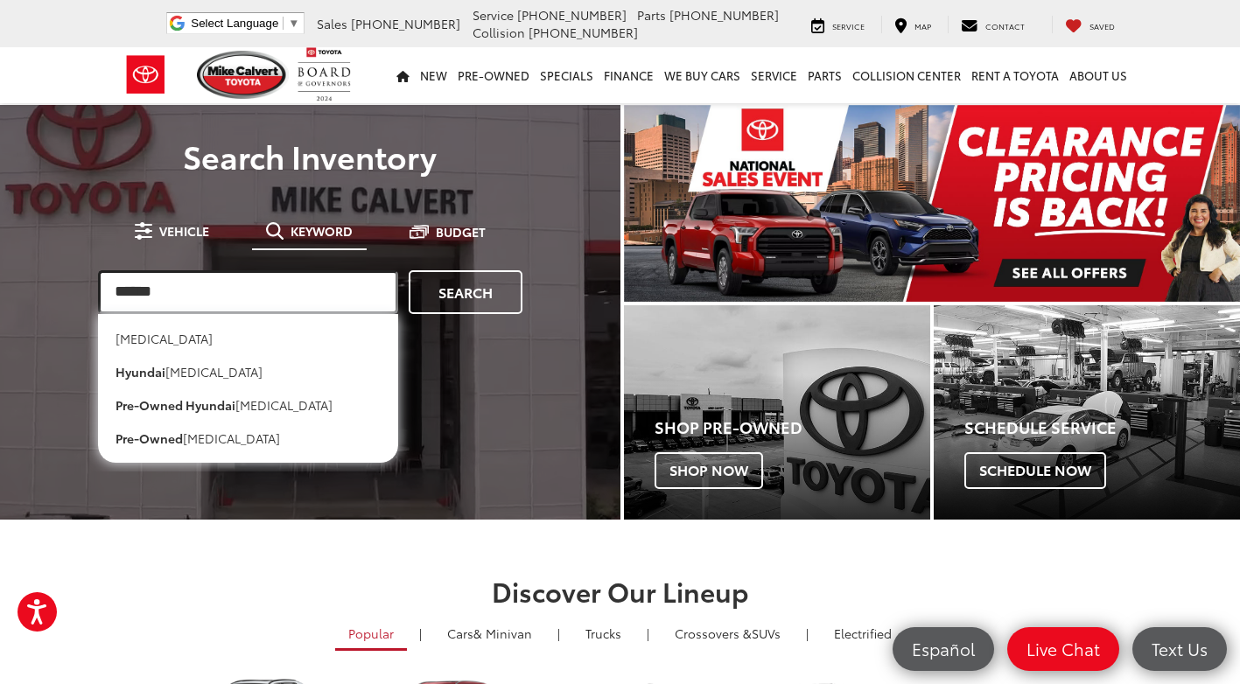
type input "******"
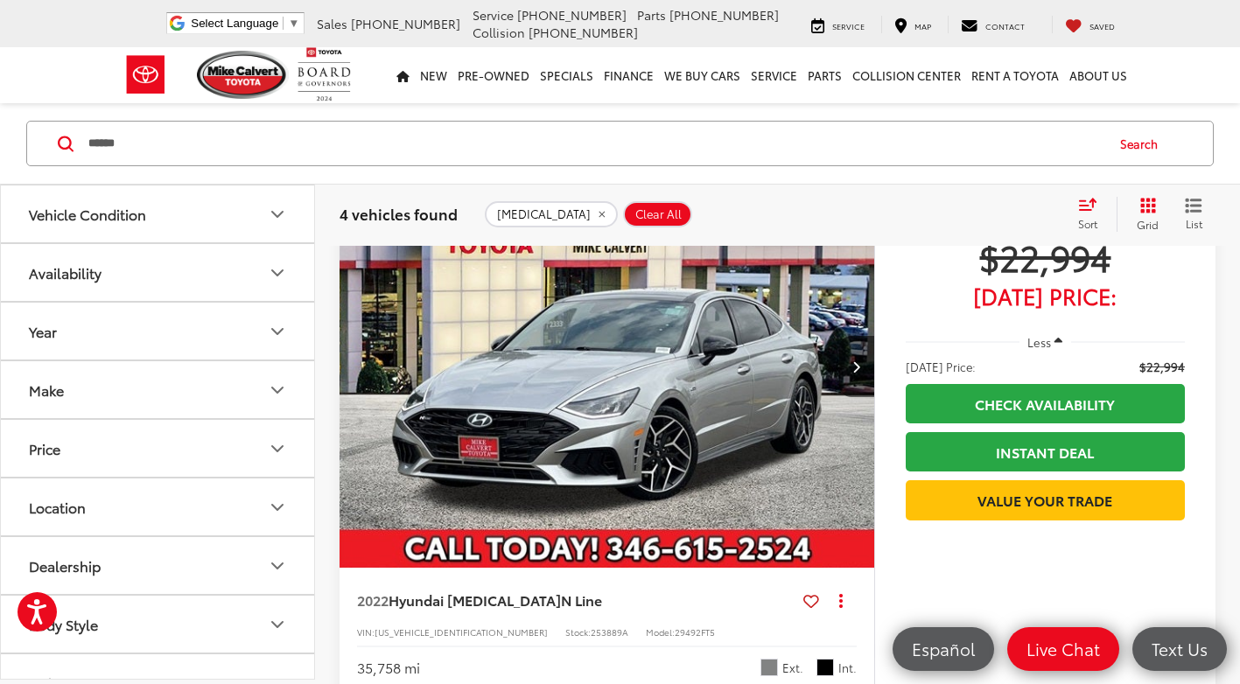
scroll to position [700, 0]
